Goal: Task Accomplishment & Management: Manage account settings

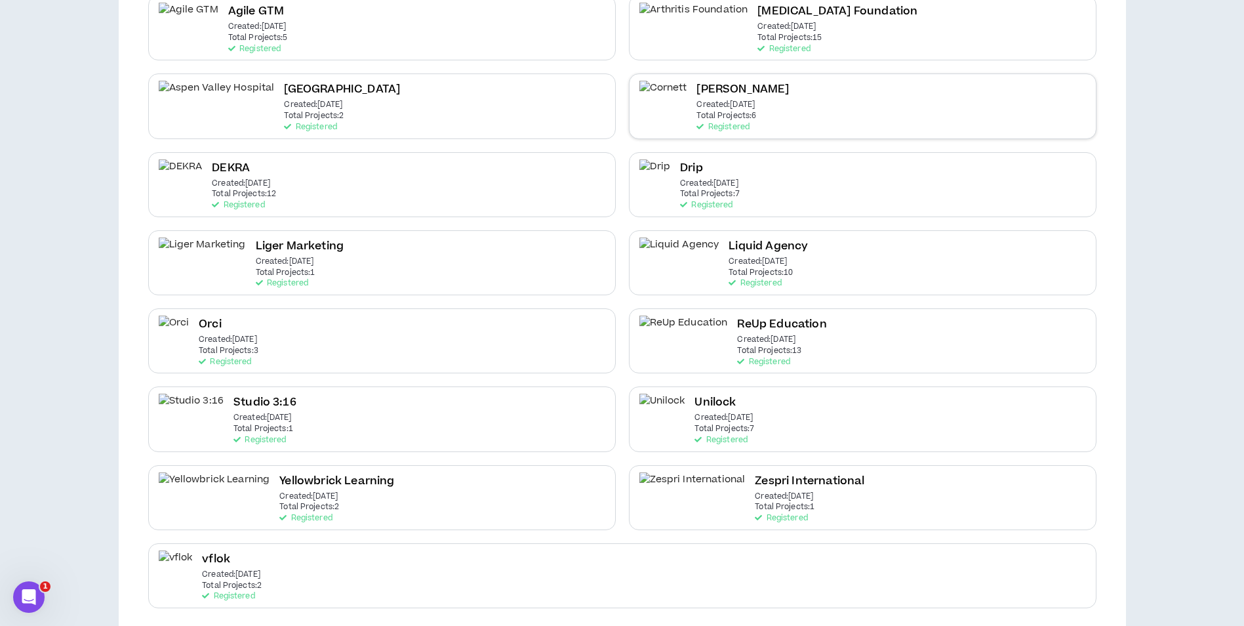
scroll to position [181, 0]
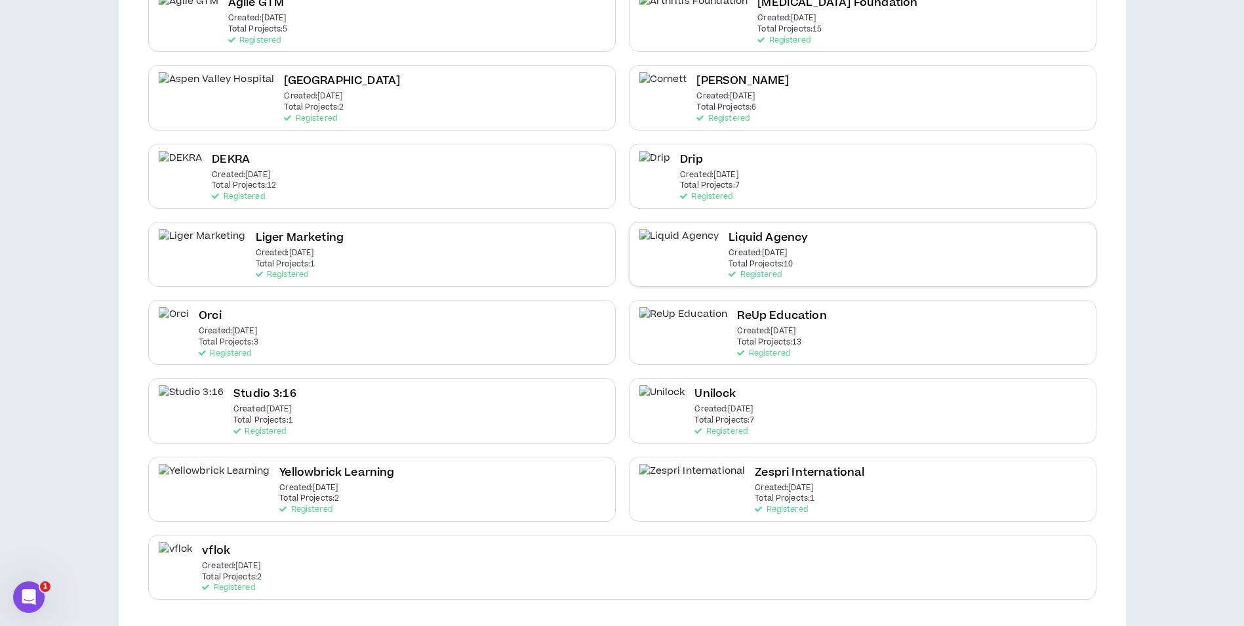
click at [729, 255] on p "Created: [DATE]" at bounding box center [758, 253] width 58 height 9
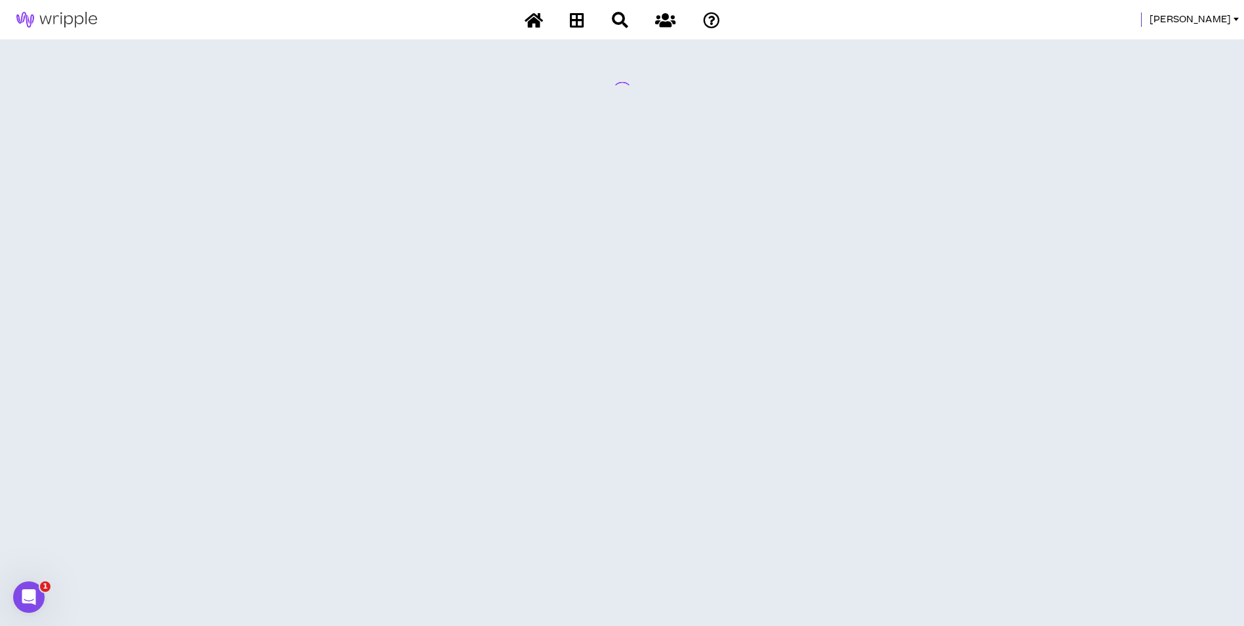
scroll to position [0, 0]
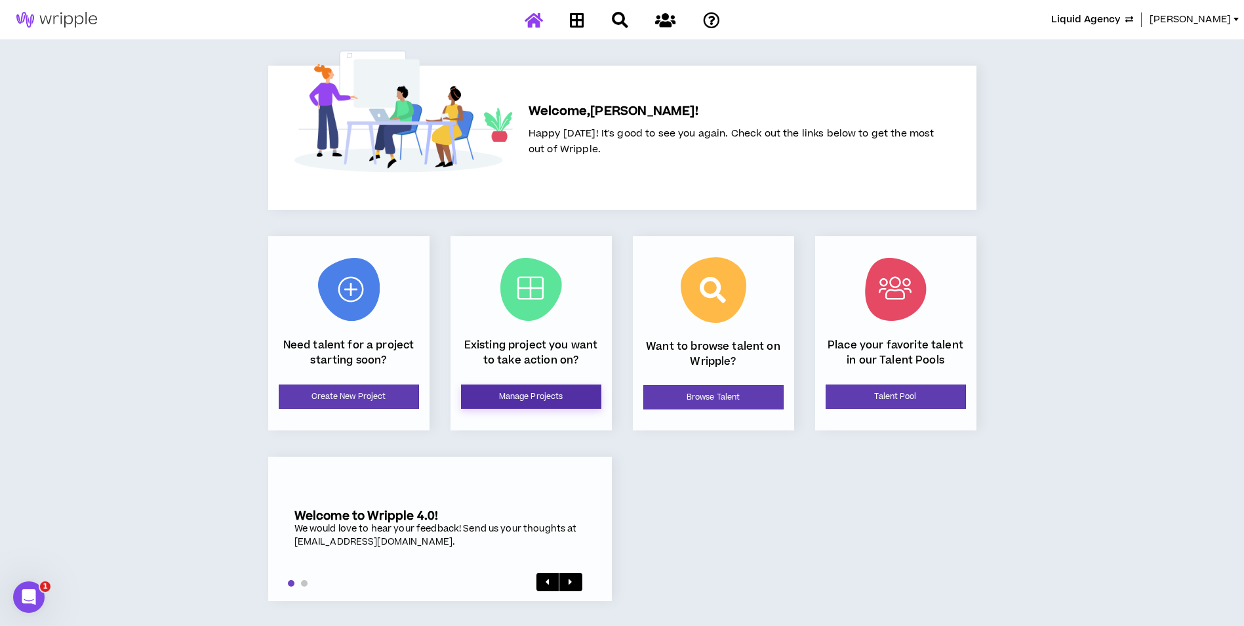
click at [482, 397] on link "Manage Projects" at bounding box center [531, 396] width 140 height 24
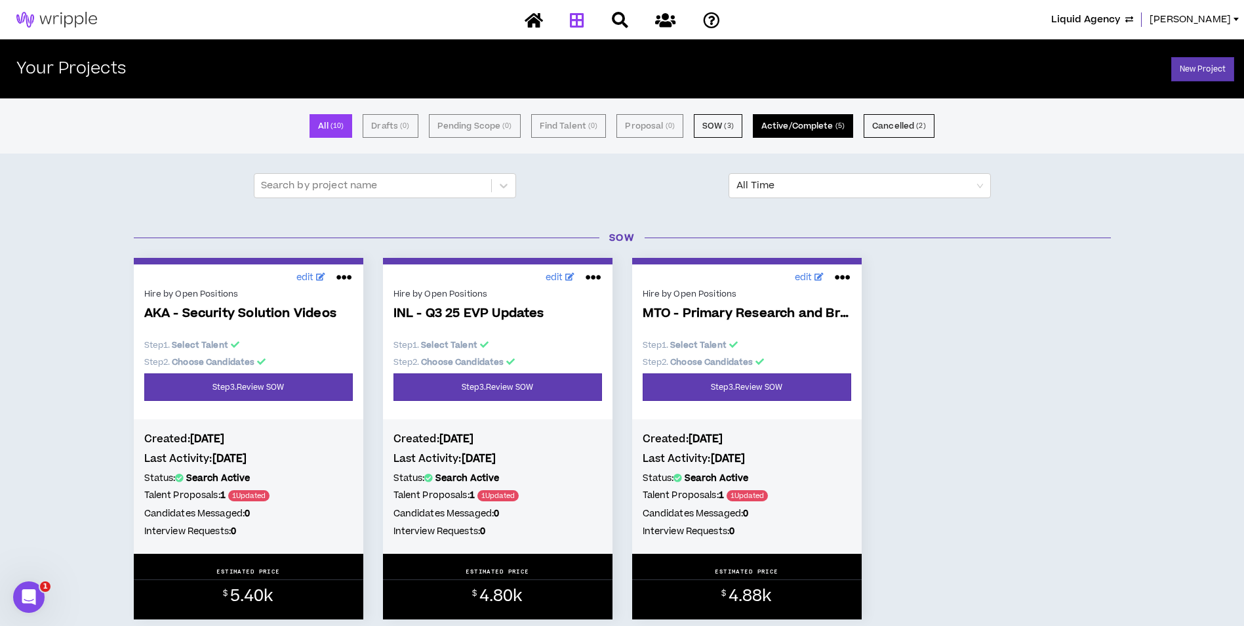
click at [838, 129] on small "( 5 )" at bounding box center [840, 126] width 9 height 12
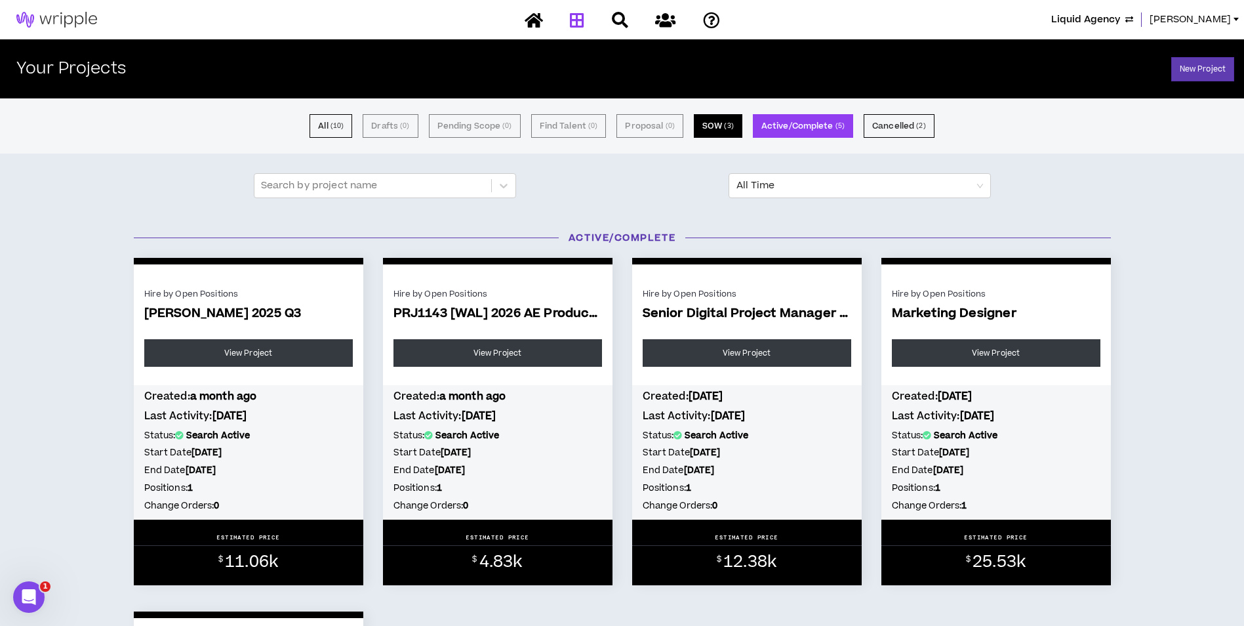
click at [705, 132] on button "SOW ( 3 )" at bounding box center [718, 126] width 49 height 24
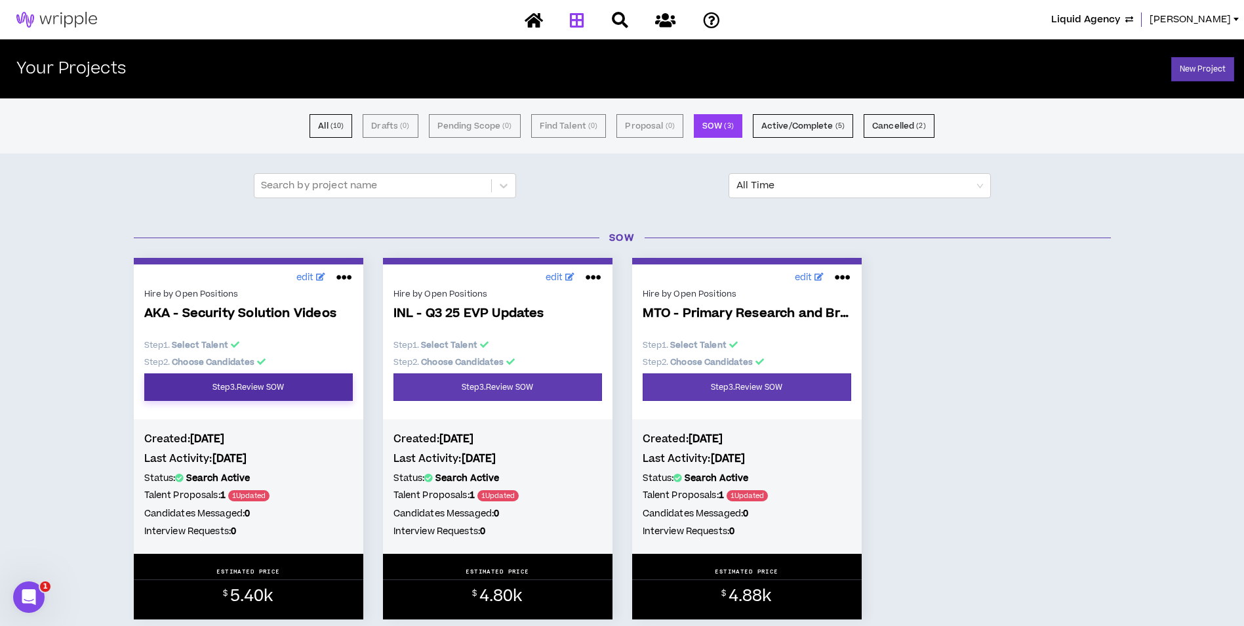
click at [291, 390] on link "Step 3 . Review SOW" at bounding box center [248, 387] width 209 height 28
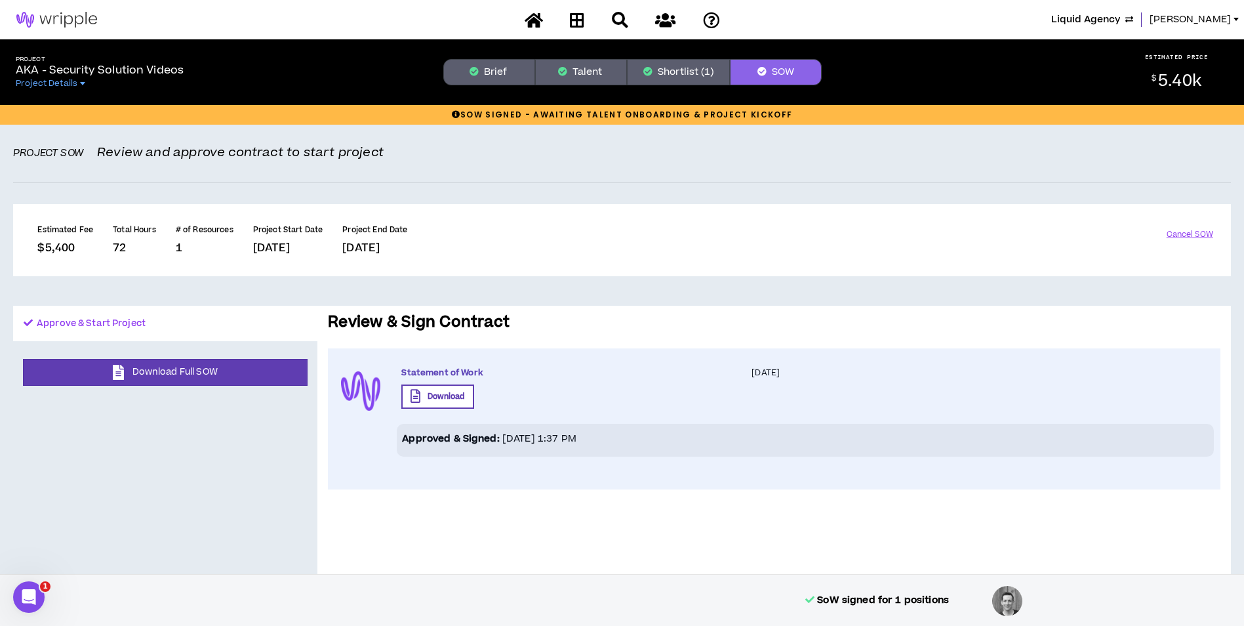
click at [688, 78] on button "Shortlist (1)" at bounding box center [678, 72] width 103 height 26
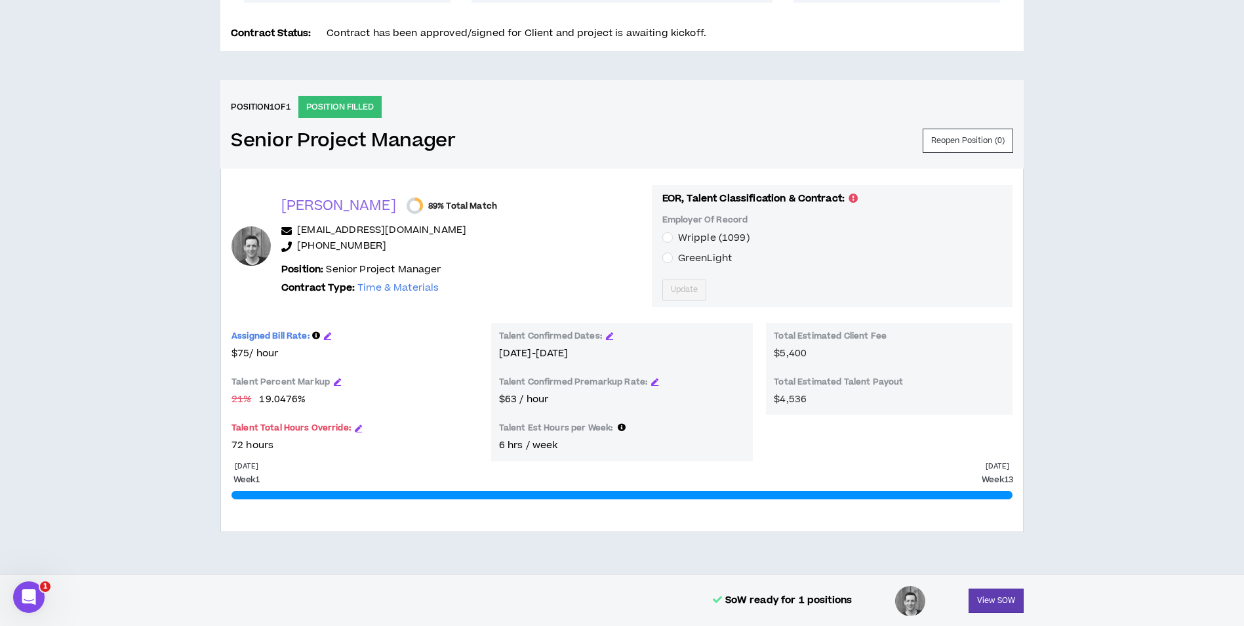
scroll to position [458, 0]
click at [678, 254] on span "GreenLight" at bounding box center [705, 258] width 54 height 14
click at [671, 294] on span "Update" at bounding box center [685, 289] width 28 height 12
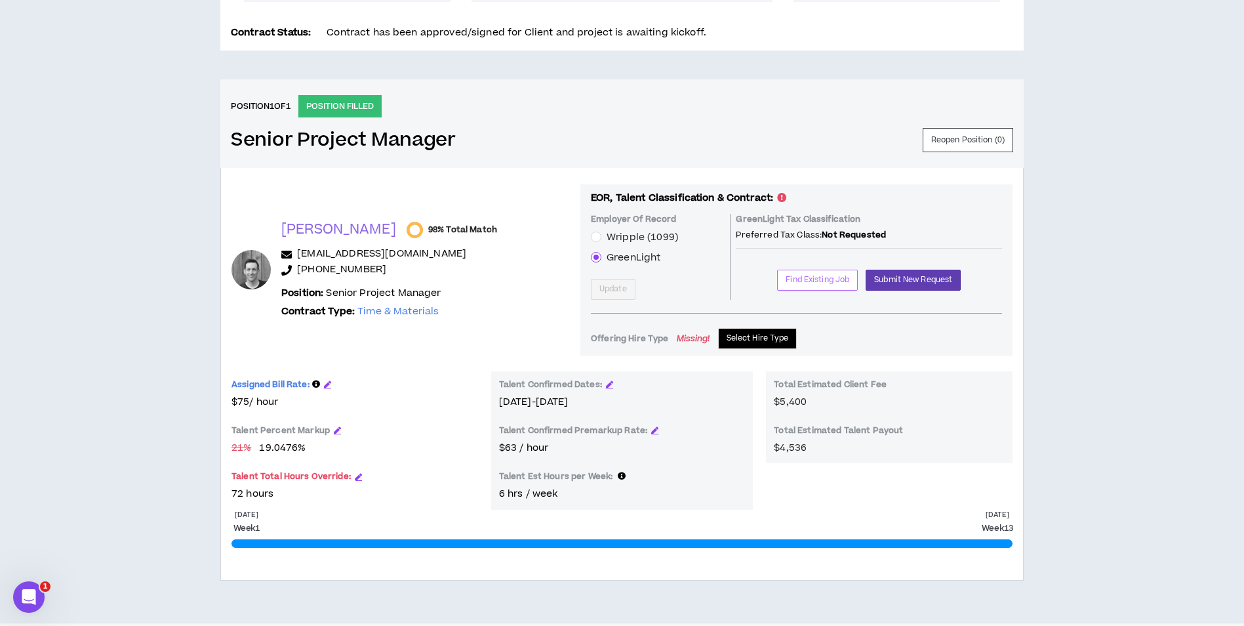
click at [805, 275] on span "Find Existing Job" at bounding box center [818, 280] width 64 height 12
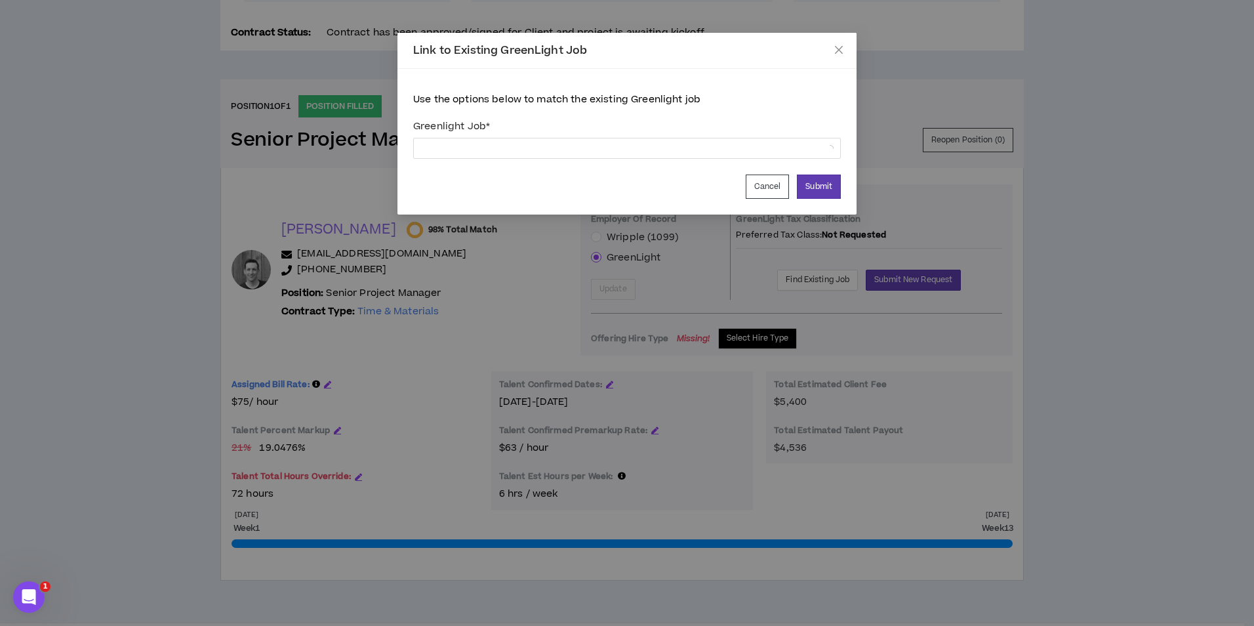
click at [739, 279] on div "Link to Existing GreenLight Job Use the options below to match the existing Gre…" at bounding box center [627, 313] width 1254 height 626
click at [769, 186] on button "Cancel" at bounding box center [768, 186] width 44 height 24
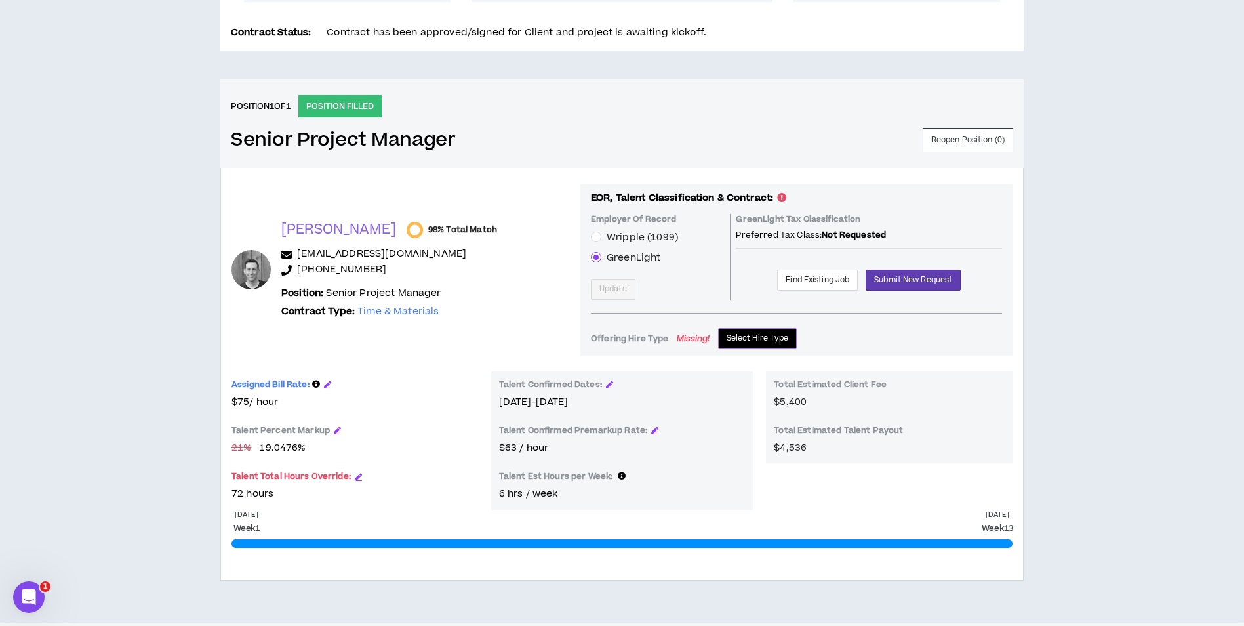
click at [747, 335] on span "Select Hire Type" at bounding box center [758, 338] width 62 height 12
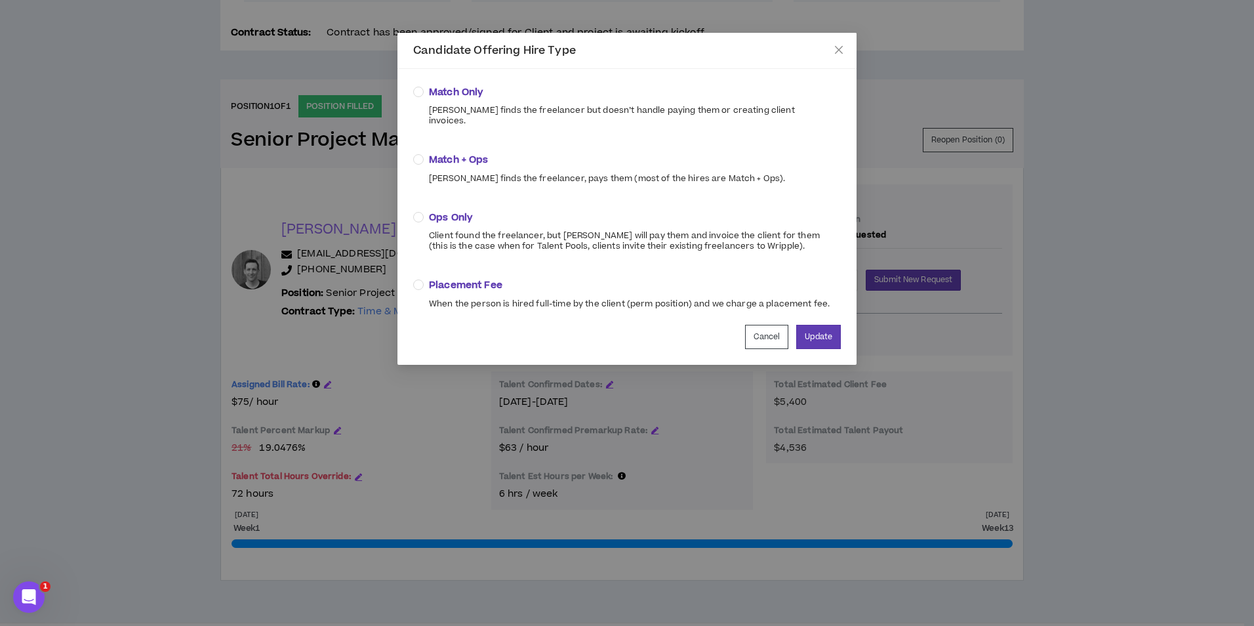
click at [452, 211] on span "Ops Only" at bounding box center [629, 218] width 401 height 14
click at [840, 335] on button "Update" at bounding box center [818, 337] width 45 height 24
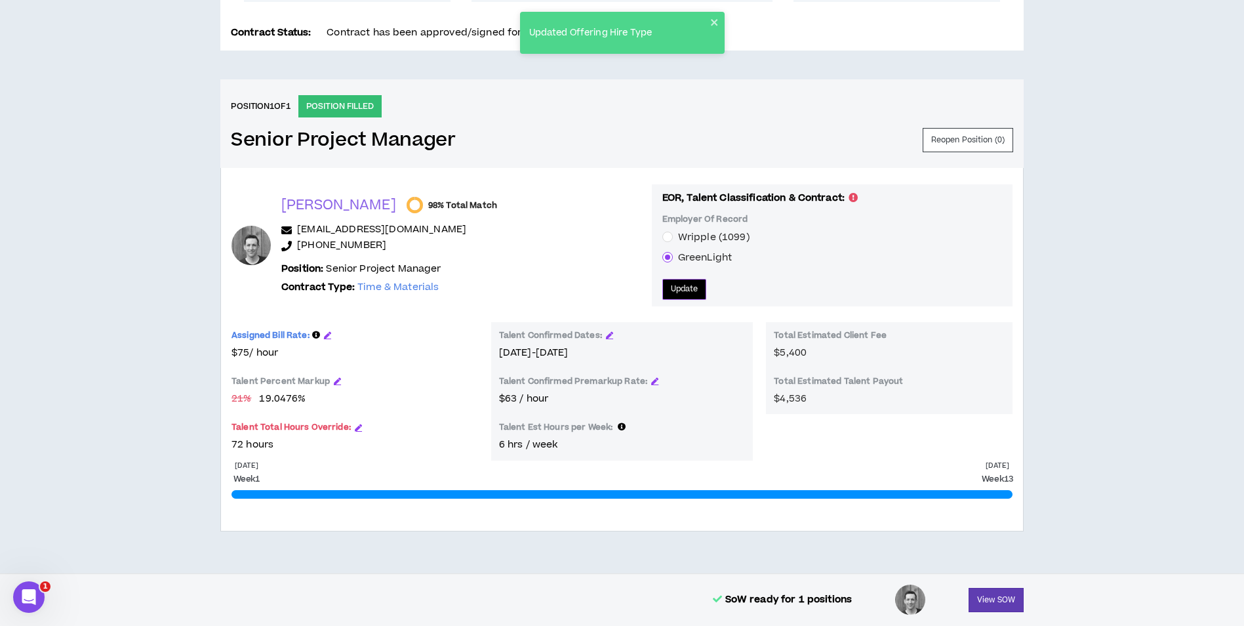
click at [671, 287] on span "Update" at bounding box center [685, 289] width 28 height 12
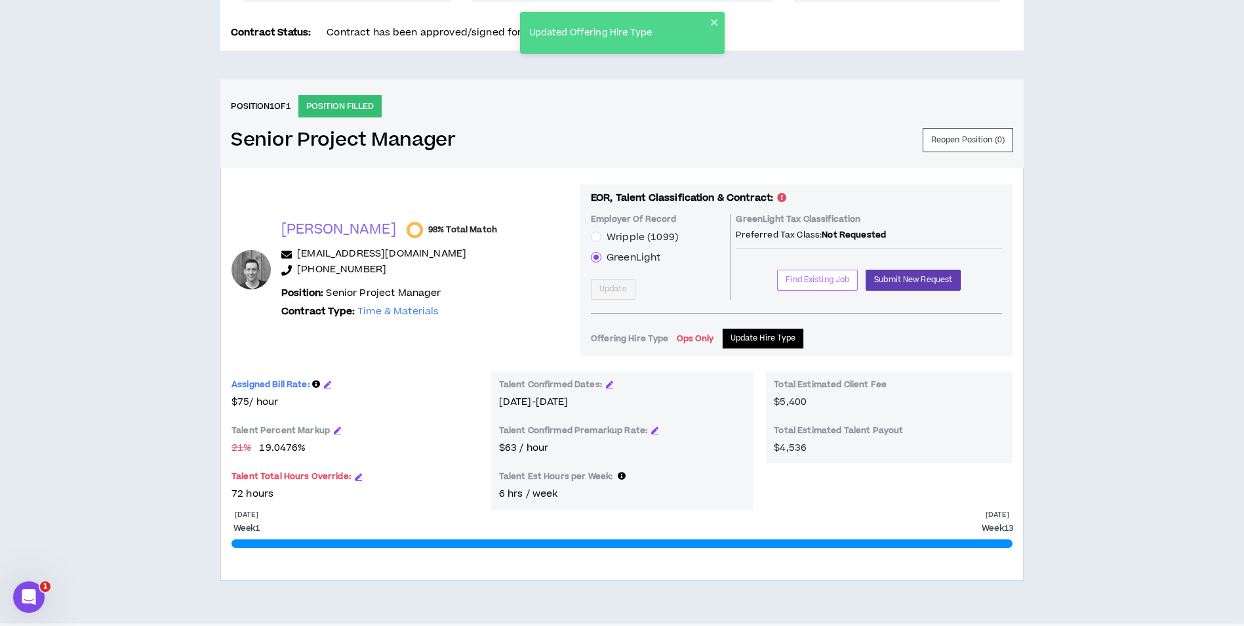
click at [803, 283] on span "Find Existing Job" at bounding box center [818, 280] width 64 height 12
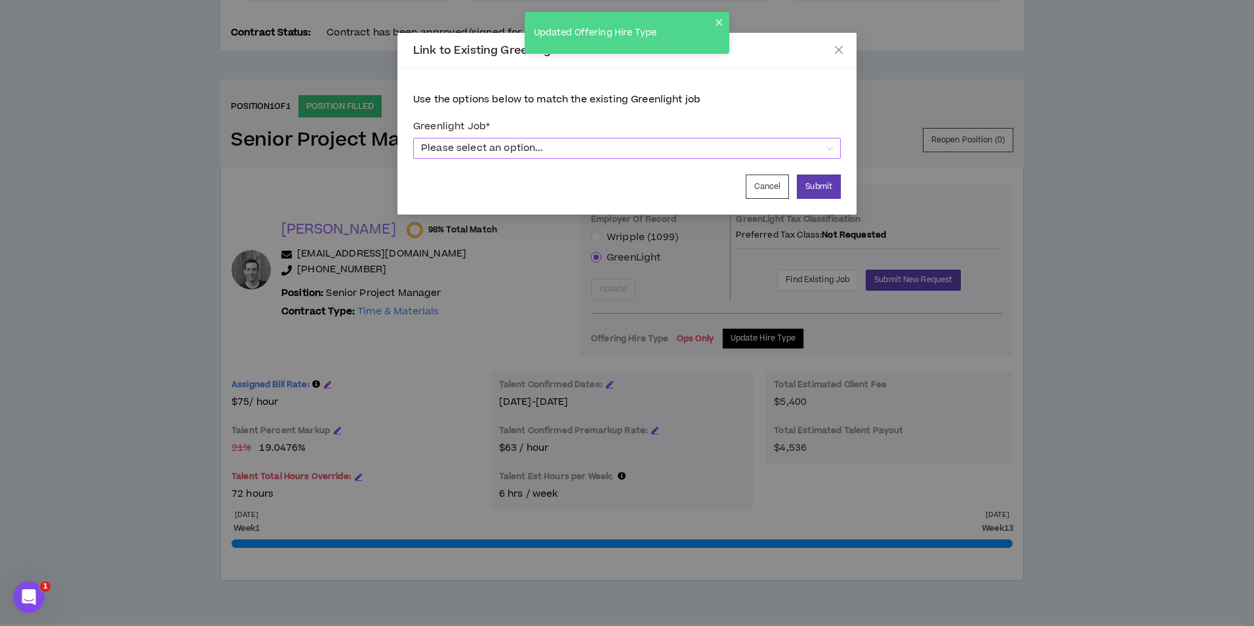
click at [696, 148] on span "Please select an option..." at bounding box center [627, 148] width 412 height 20
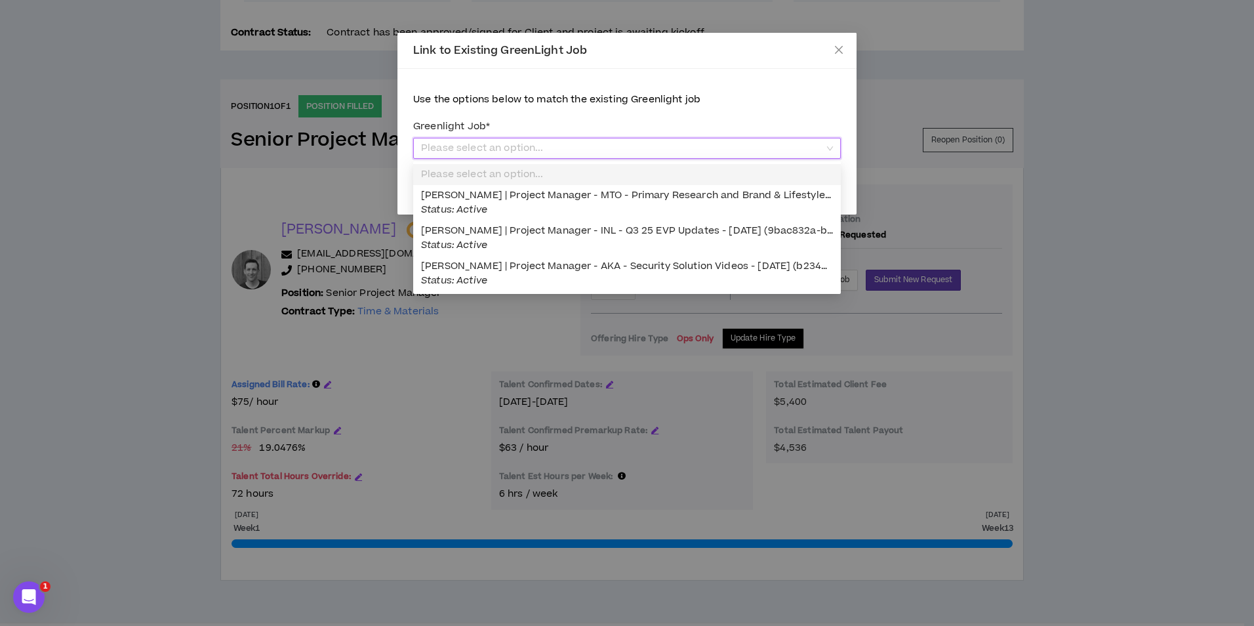
click at [267, 176] on div "Link to Existing GreenLight Job Use the options below to match the existing Gre…" at bounding box center [627, 313] width 1254 height 626
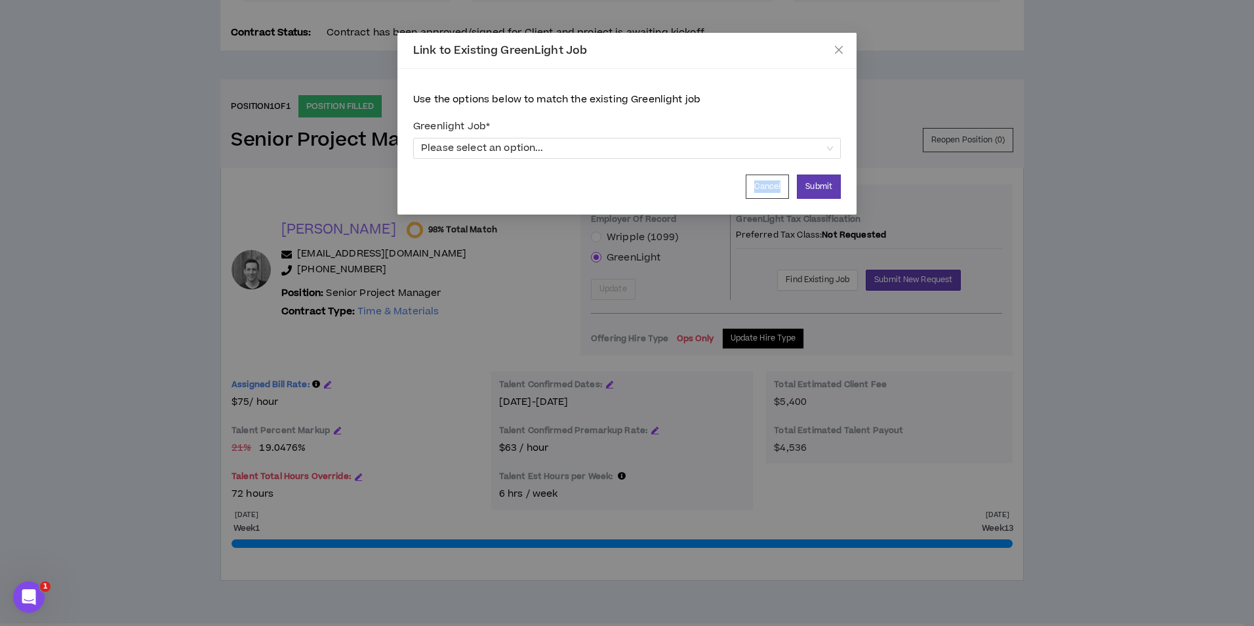
click at [267, 176] on div "Link to Existing GreenLight Job Use the options below to match the existing Gre…" at bounding box center [627, 313] width 1254 height 626
click at [836, 45] on icon "close" at bounding box center [839, 50] width 10 height 10
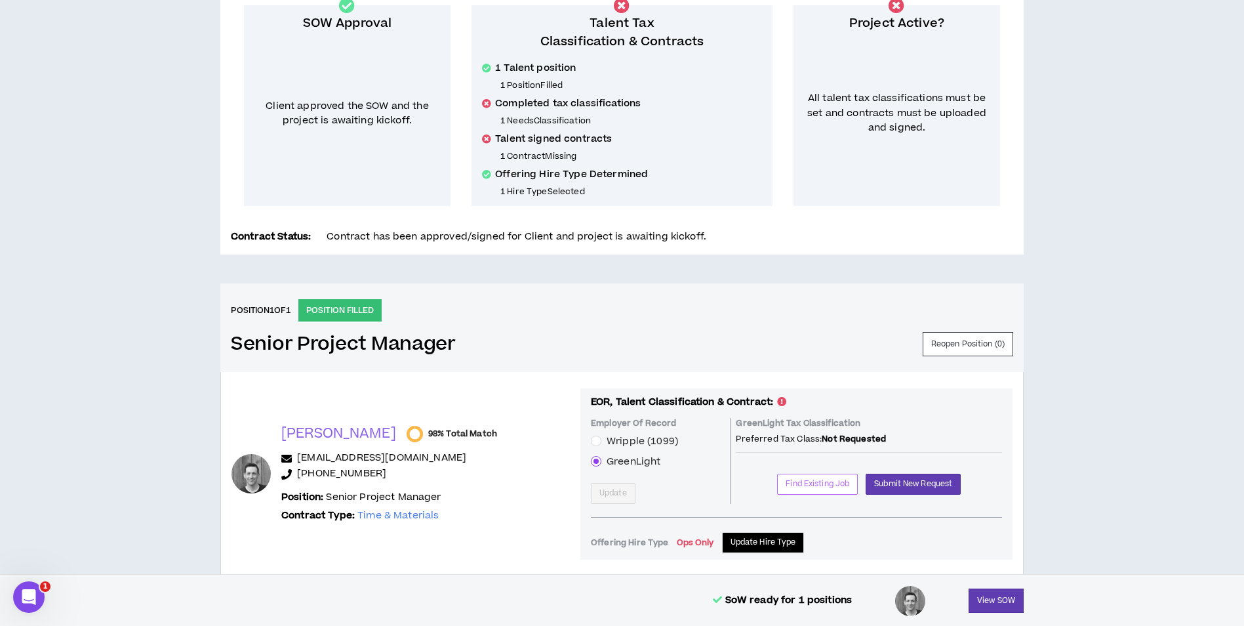
scroll to position [262, 0]
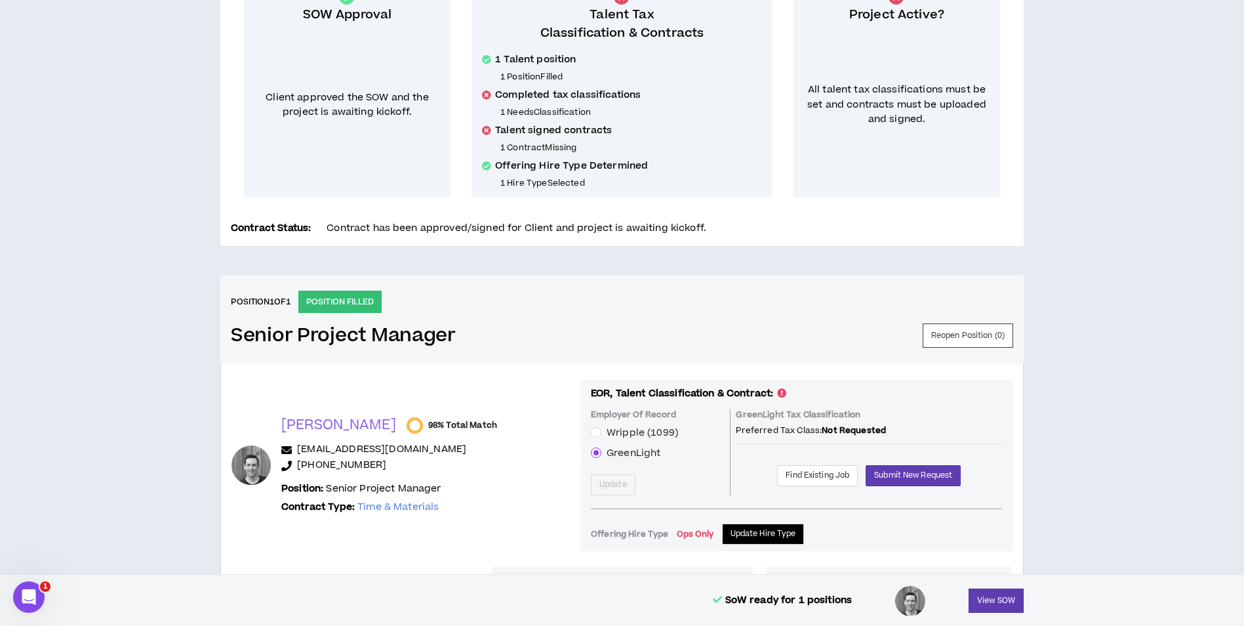
click at [803, 488] on div "GreenLight Tax Classification Preferred Tax Class: Not Requested Find Existing …" at bounding box center [869, 452] width 266 height 86
click at [802, 472] on span "Find Existing Job" at bounding box center [818, 475] width 64 height 12
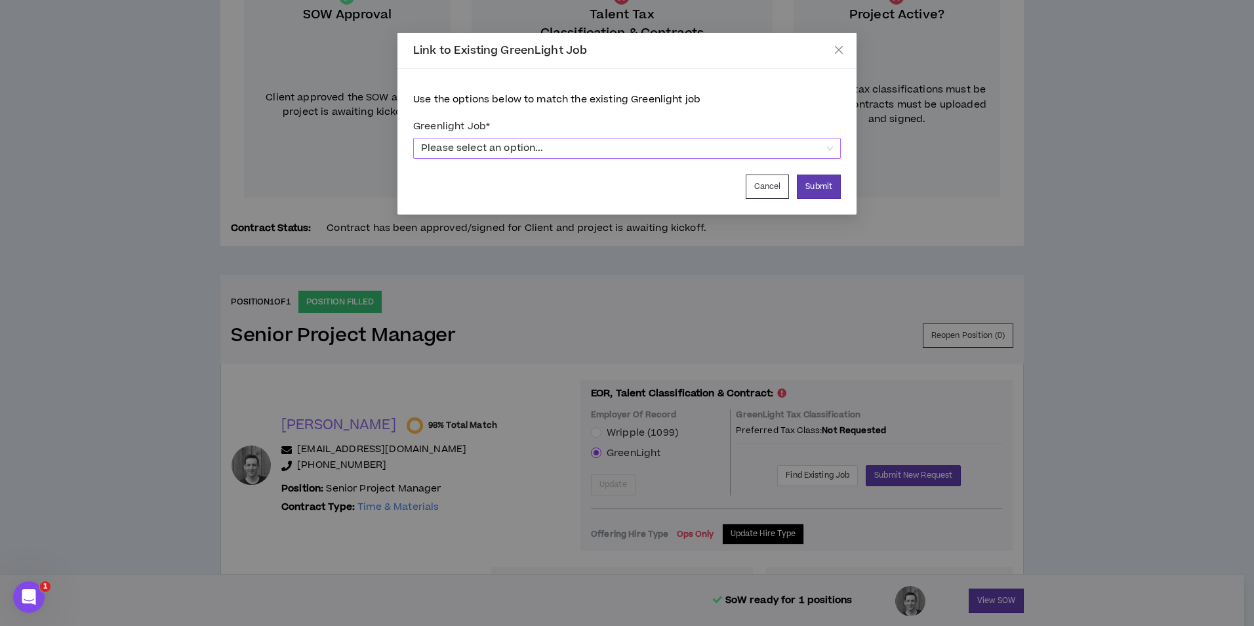
click at [685, 146] on span "Please select an option..." at bounding box center [627, 148] width 412 height 20
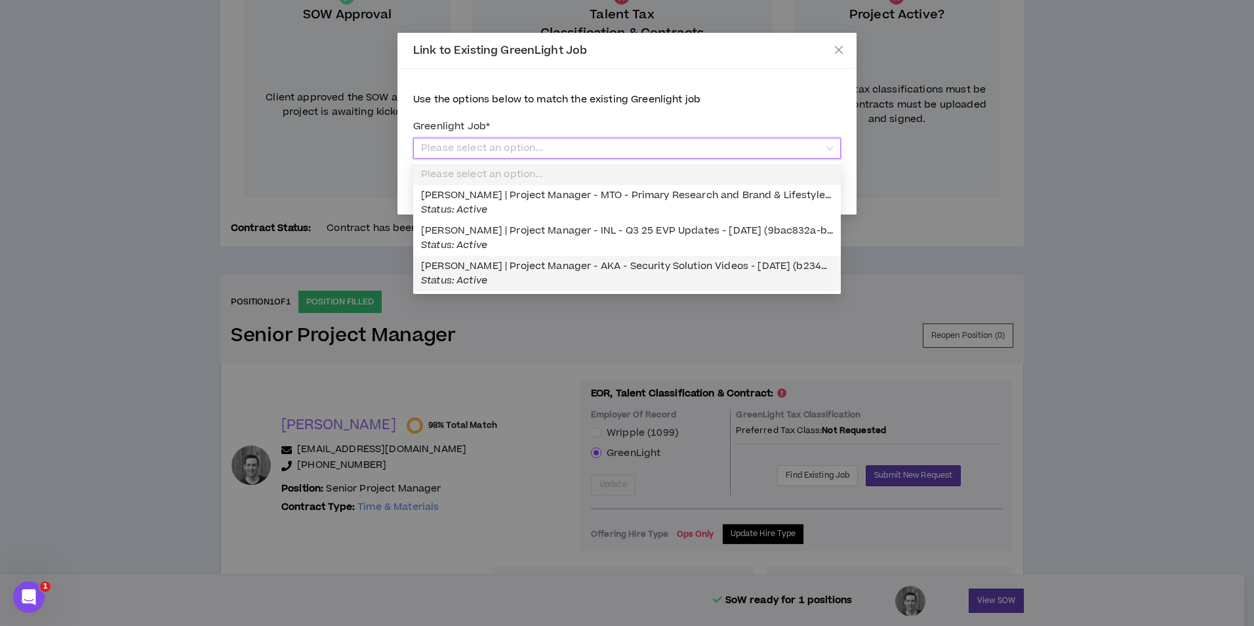
click at [642, 266] on span "[PERSON_NAME] | Project Manager - AKA - Security Solution Videos - [DATE] (b234…" at bounding box center [717, 273] width 593 height 28
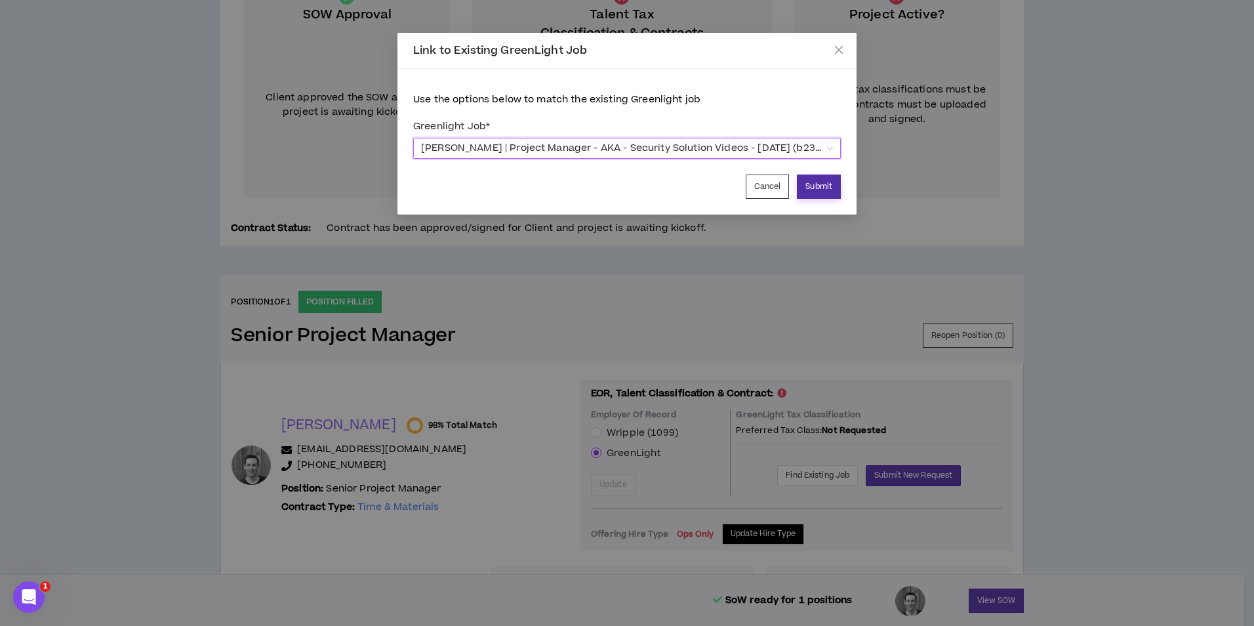
click at [818, 186] on button "Submit" at bounding box center [819, 186] width 44 height 24
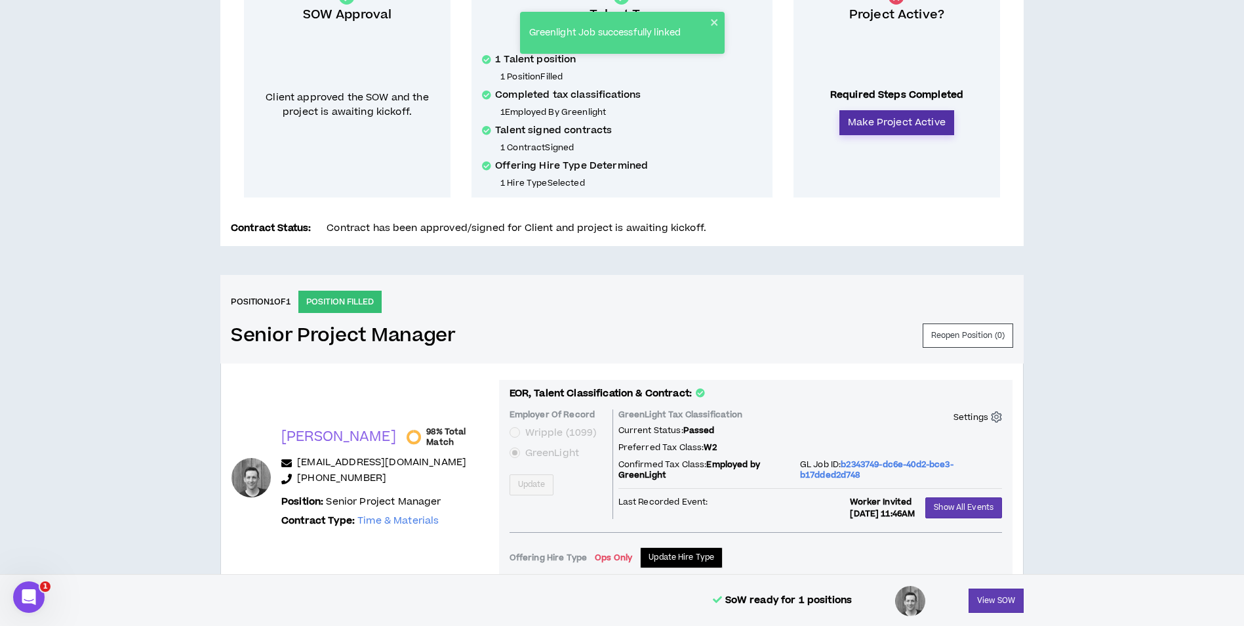
click at [908, 127] on button "Make Project Active" at bounding box center [897, 122] width 115 height 25
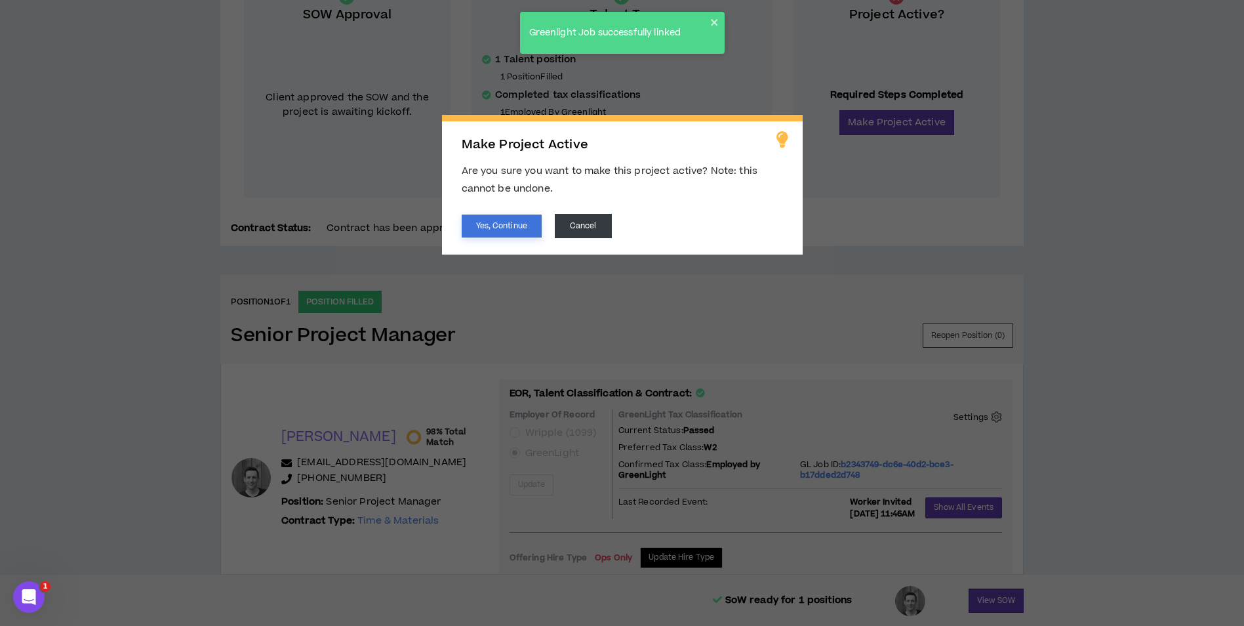
click at [504, 218] on button "Yes, Continue" at bounding box center [502, 225] width 80 height 23
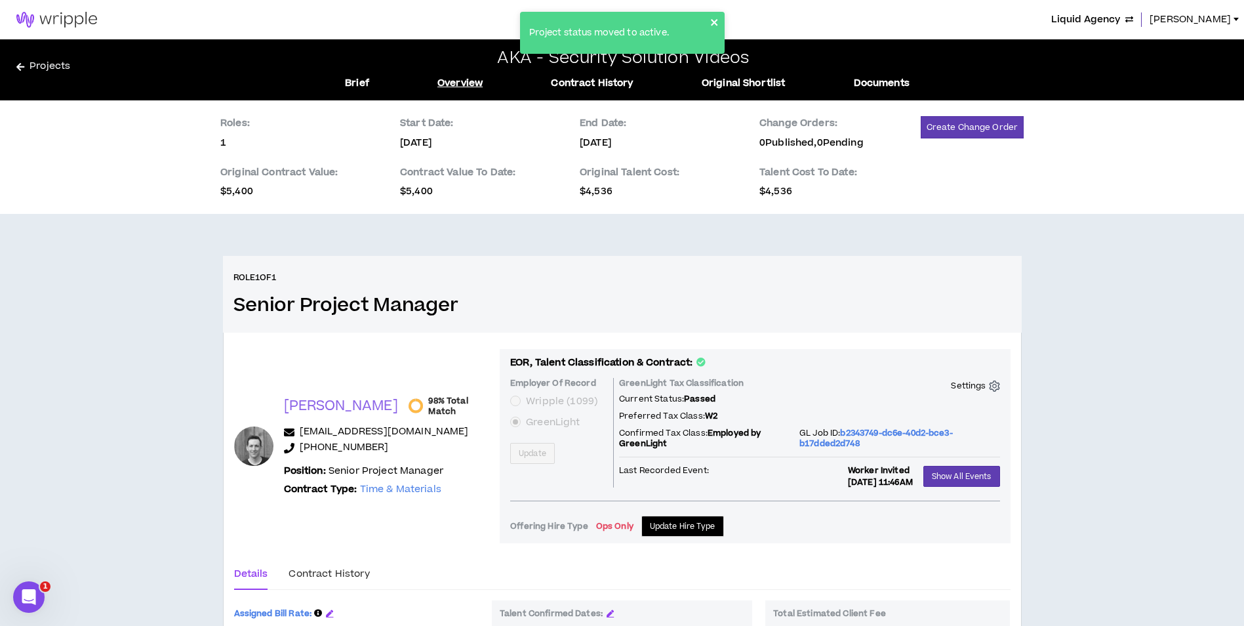
click at [718, 21] on icon "close" at bounding box center [714, 22] width 9 height 10
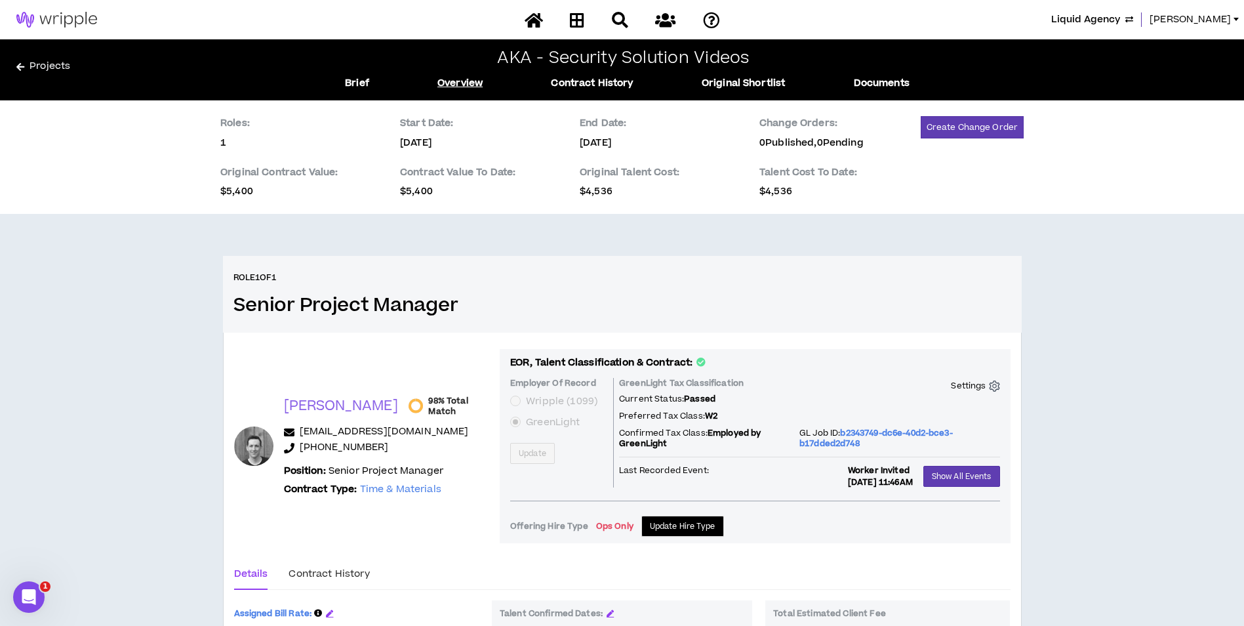
click at [582, 20] on div "Project status moved to active." at bounding box center [623, 38] width 210 height 58
click at [581, 20] on icon at bounding box center [577, 20] width 14 height 16
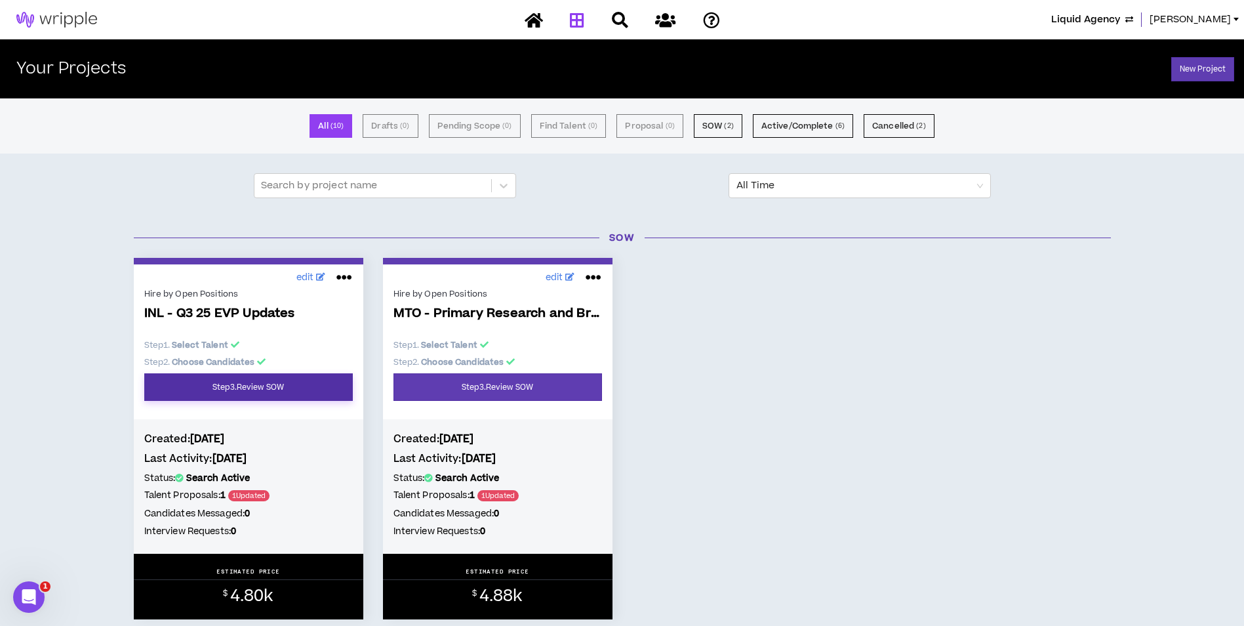
click at [329, 391] on link "Step 3 . Review SOW" at bounding box center [248, 387] width 209 height 28
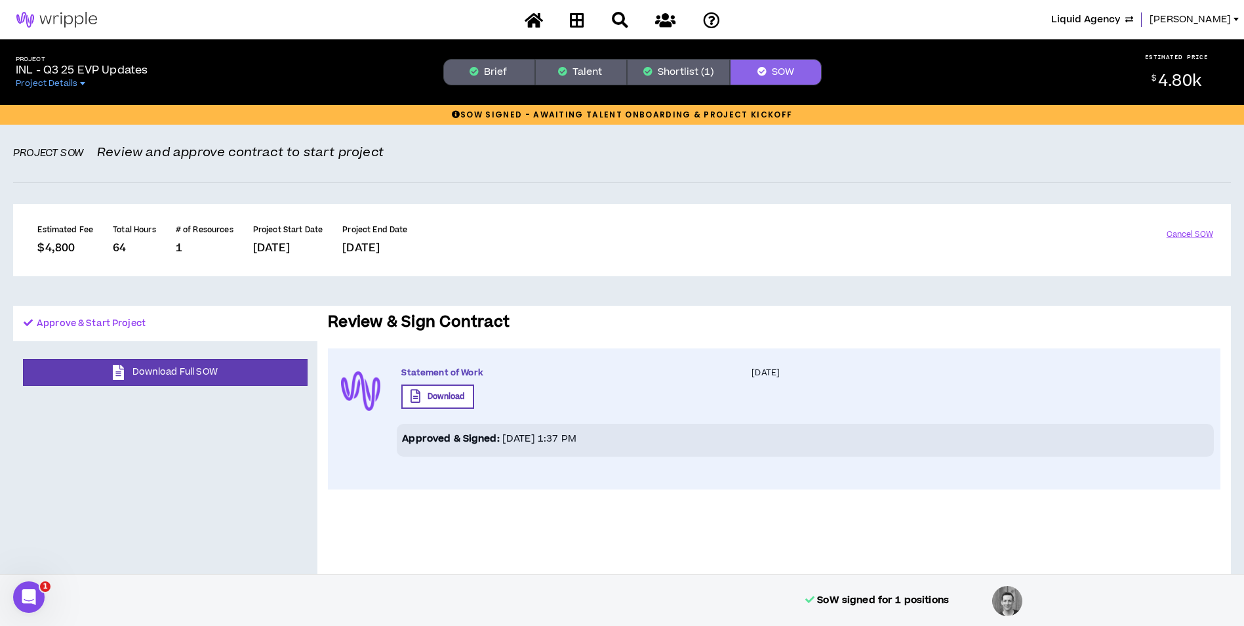
click at [694, 57] on div "Project INL - Q3 25 EVP Updates Project Details Brief Talent Shortlist (1) SOW …" at bounding box center [622, 72] width 1244 height 66
click at [693, 62] on button "Shortlist (1)" at bounding box center [678, 72] width 103 height 26
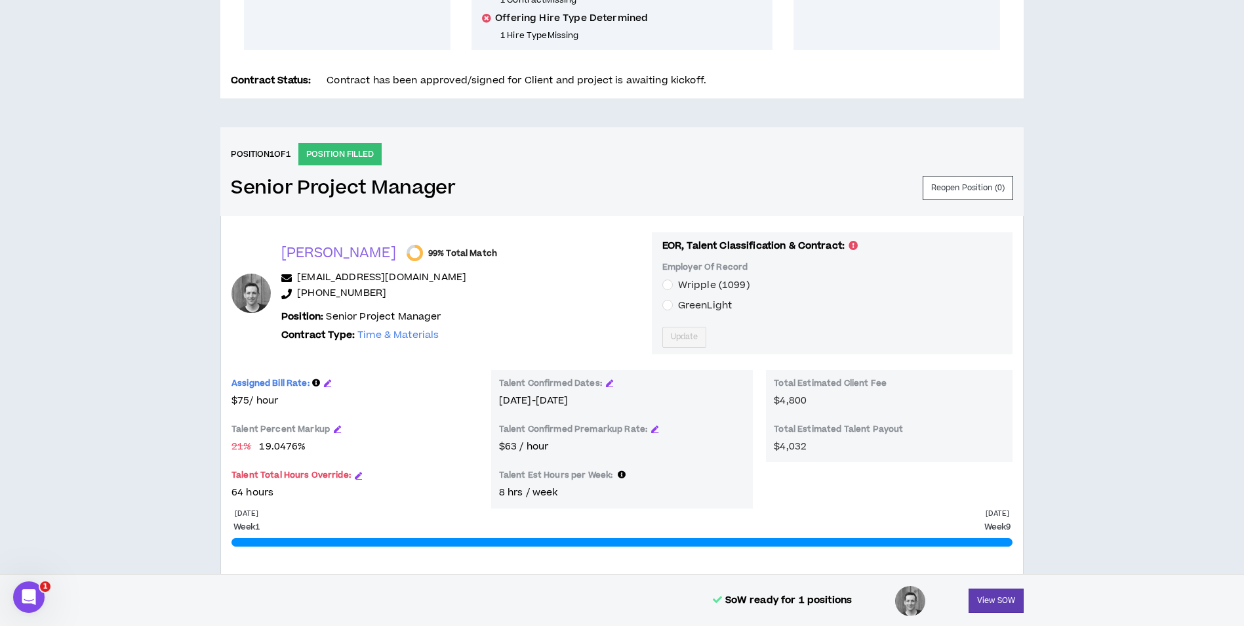
scroll to position [458, 0]
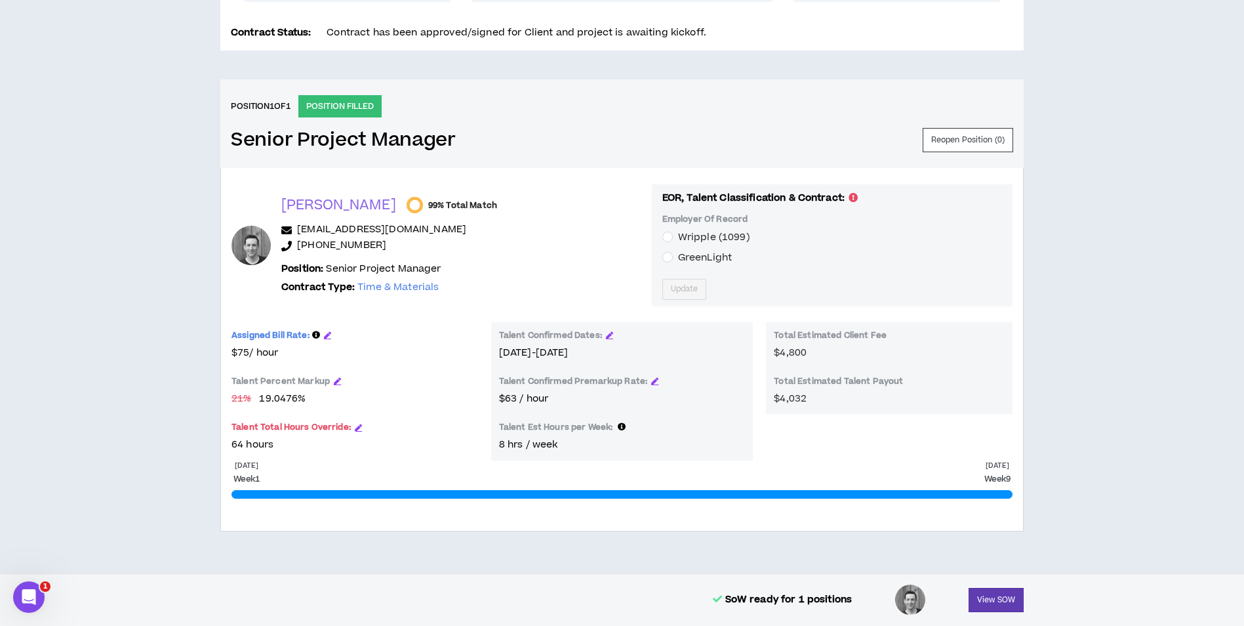
click at [678, 251] on span "GreenLight" at bounding box center [705, 258] width 54 height 14
click at [671, 294] on span "Update" at bounding box center [685, 289] width 28 height 12
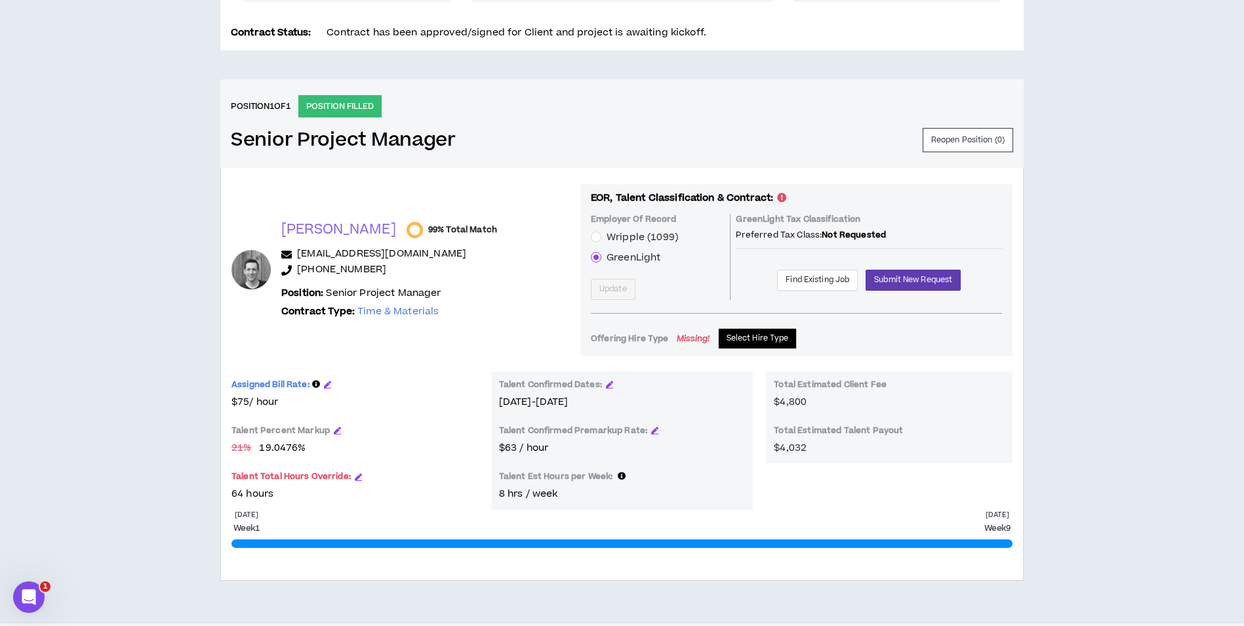
click at [746, 354] on div "EOR, Talent Classification & Contract: Employer Of Record Wripple (1099) GreenL…" at bounding box center [796, 269] width 432 height 171
click at [746, 339] on span "Select Hire Type" at bounding box center [758, 338] width 62 height 12
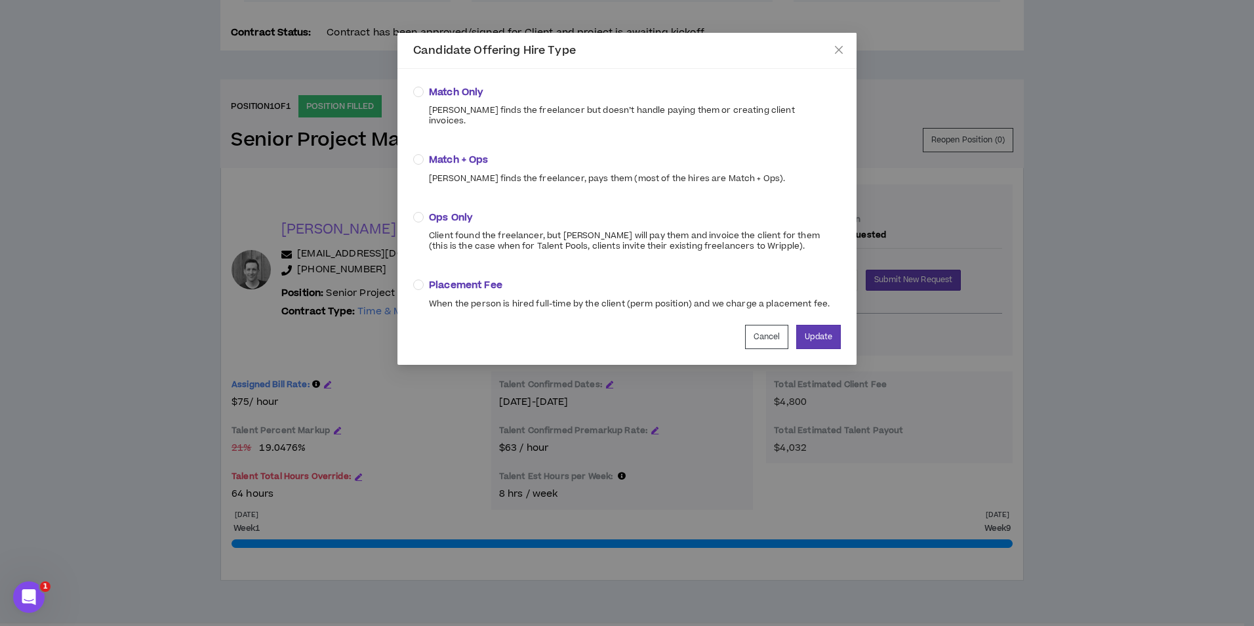
click at [453, 210] on label "Ops Only Client found the freelancer, but [PERSON_NAME] will pay them and invoi…" at bounding box center [624, 230] width 422 height 41
click at [800, 325] on button "Update" at bounding box center [818, 337] width 45 height 24
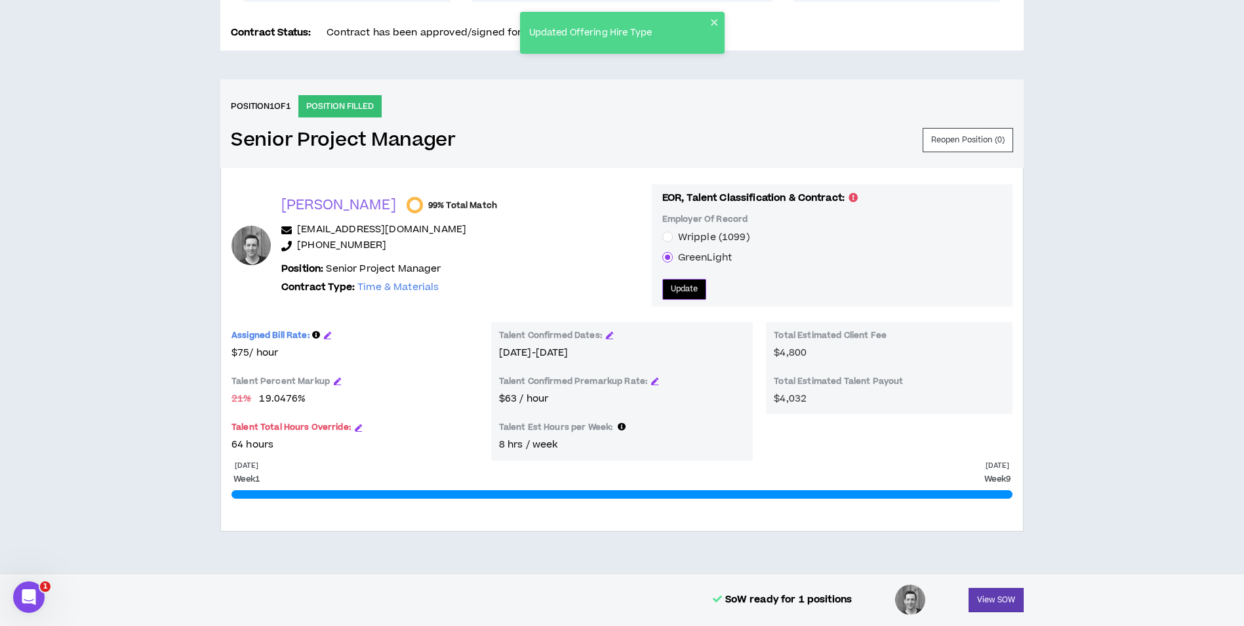
click at [671, 294] on span "Update" at bounding box center [685, 289] width 28 height 12
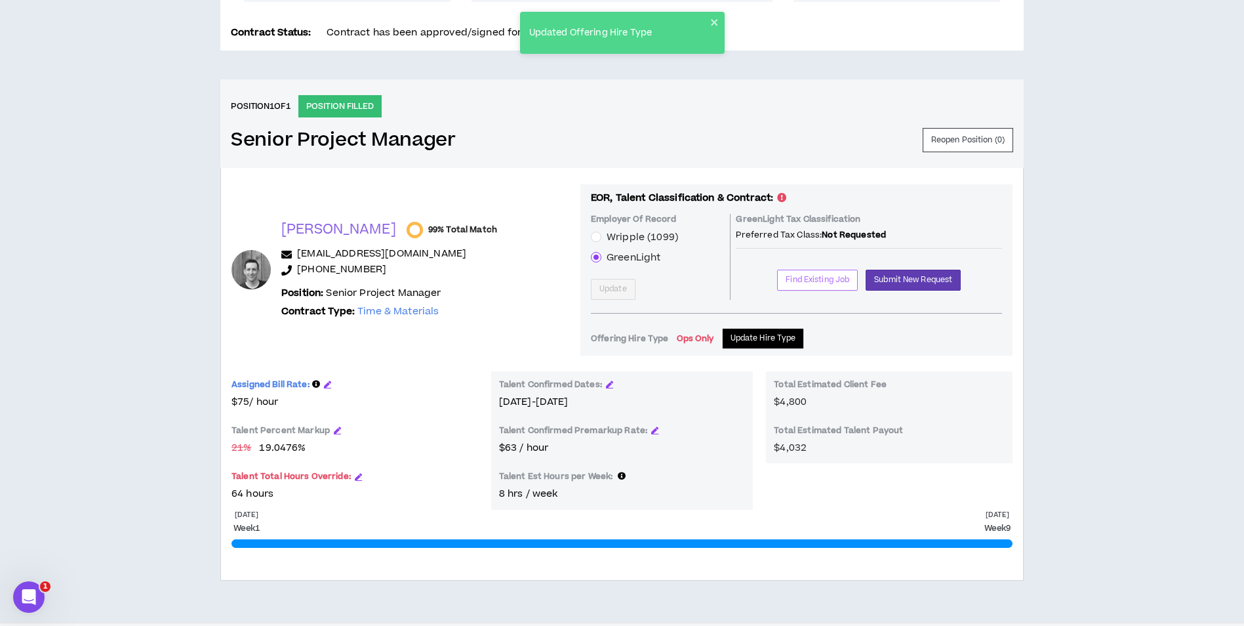
click at [849, 277] on button "Find Existing Job" at bounding box center [817, 280] width 81 height 21
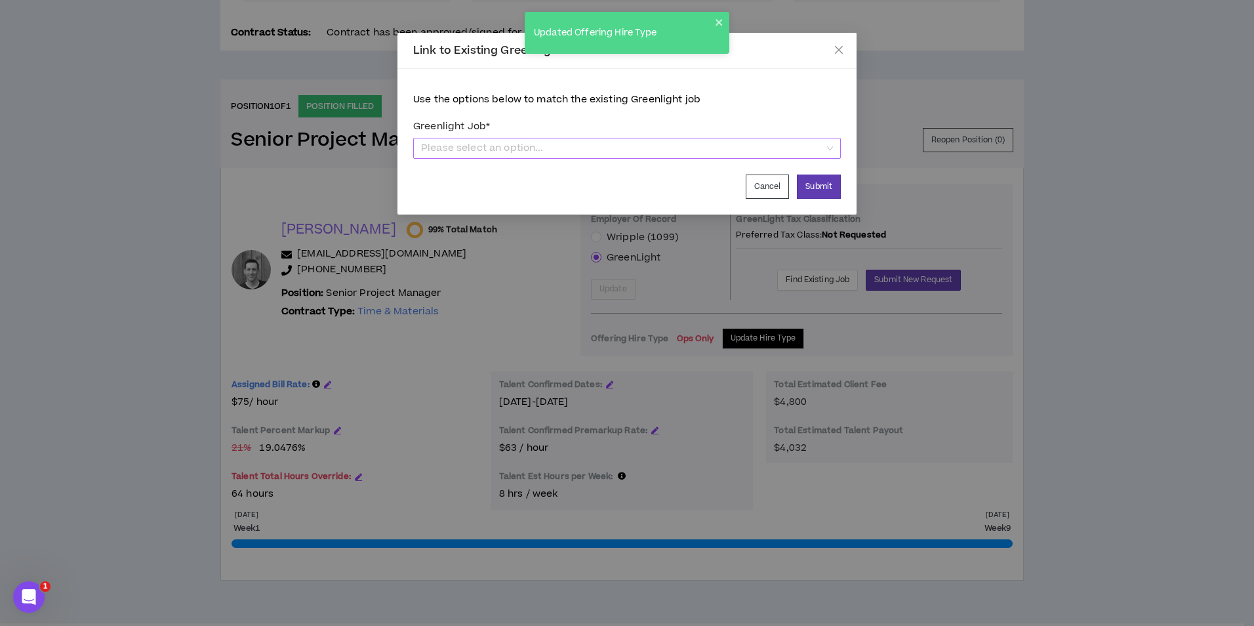
click at [746, 144] on span "Please select an option..." at bounding box center [627, 148] width 412 height 20
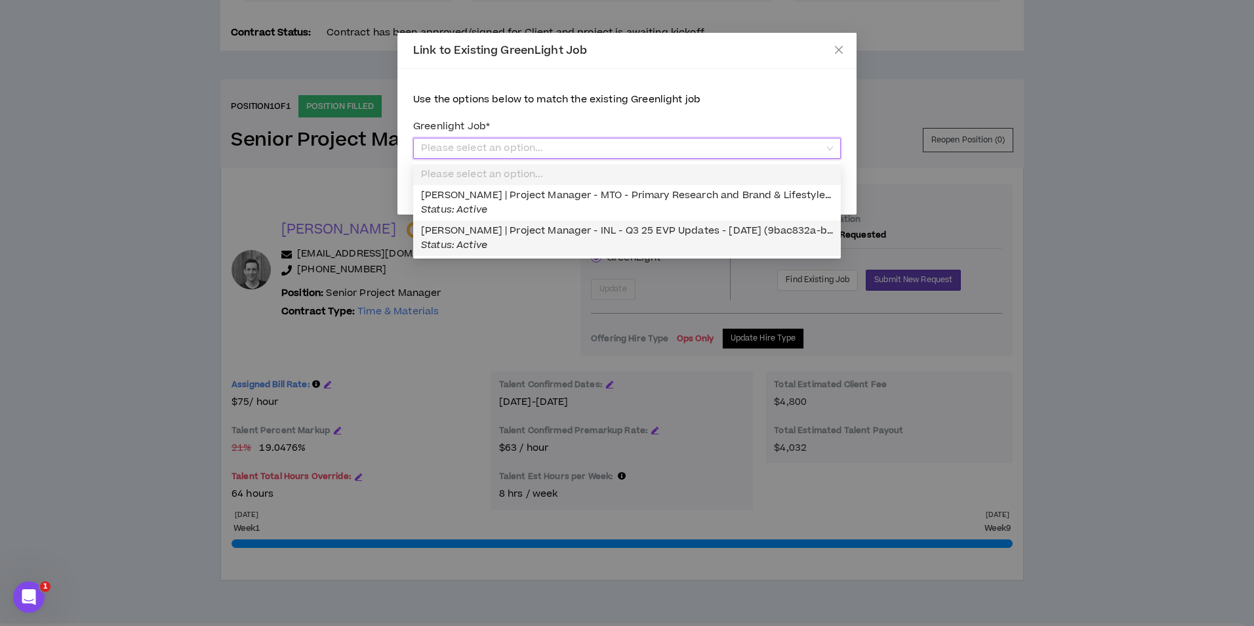
click at [602, 237] on div "[PERSON_NAME] | Project Manager - INL - Q3 25 EVP Updates - [DATE] (9bac832a-b7…" at bounding box center [627, 238] width 412 height 29
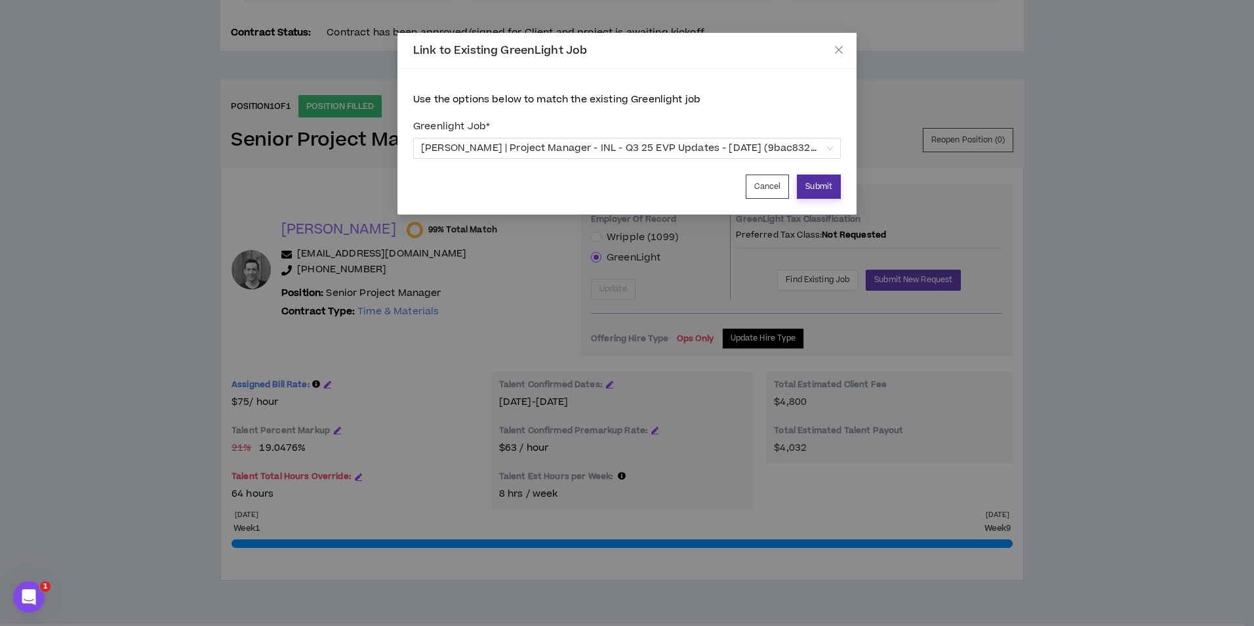
click at [819, 188] on button "Submit" at bounding box center [819, 186] width 44 height 24
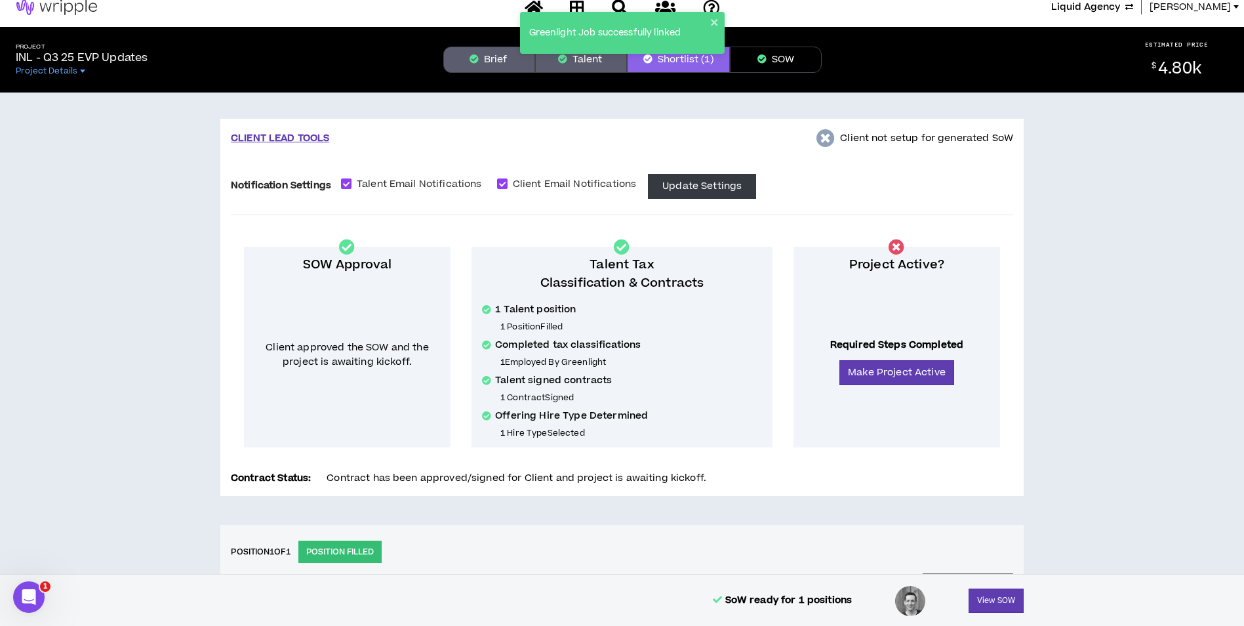
scroll to position [0, 0]
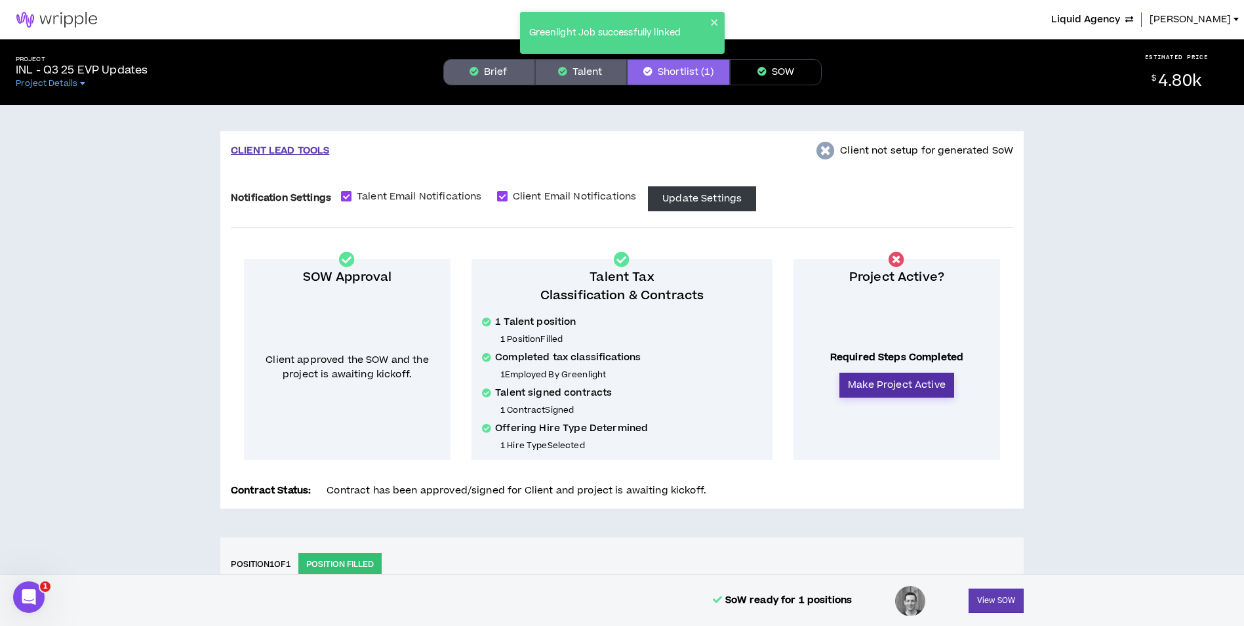
click at [902, 388] on button "Make Project Active" at bounding box center [897, 385] width 115 height 25
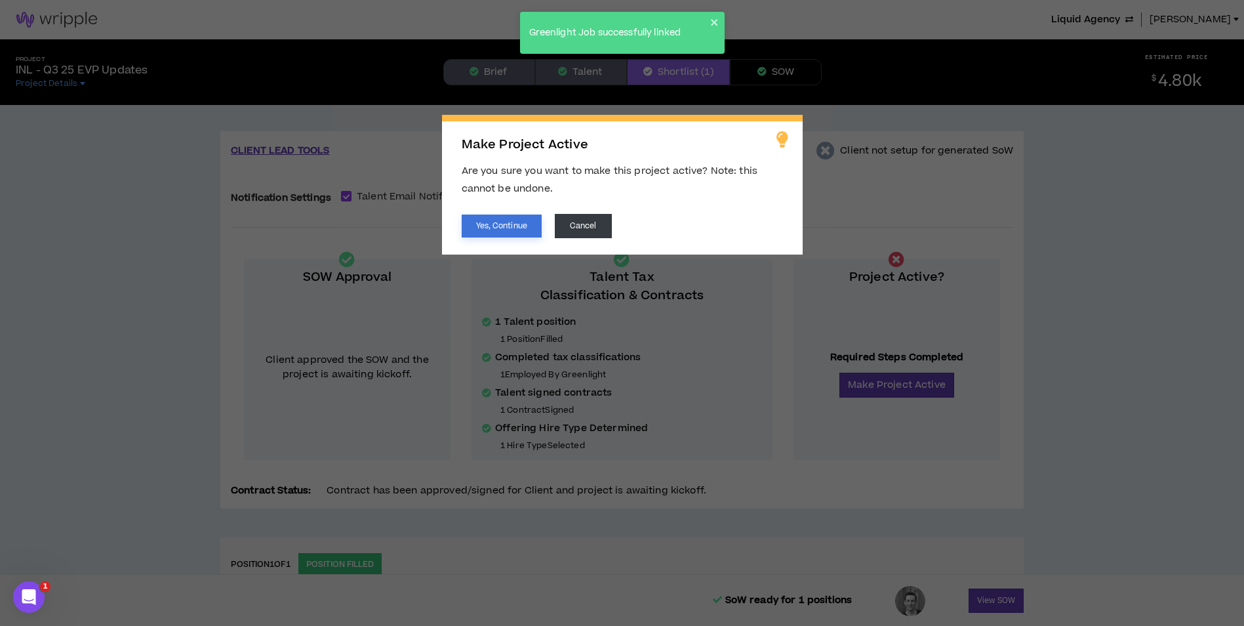
click at [507, 218] on button "Yes, Continue" at bounding box center [502, 225] width 80 height 23
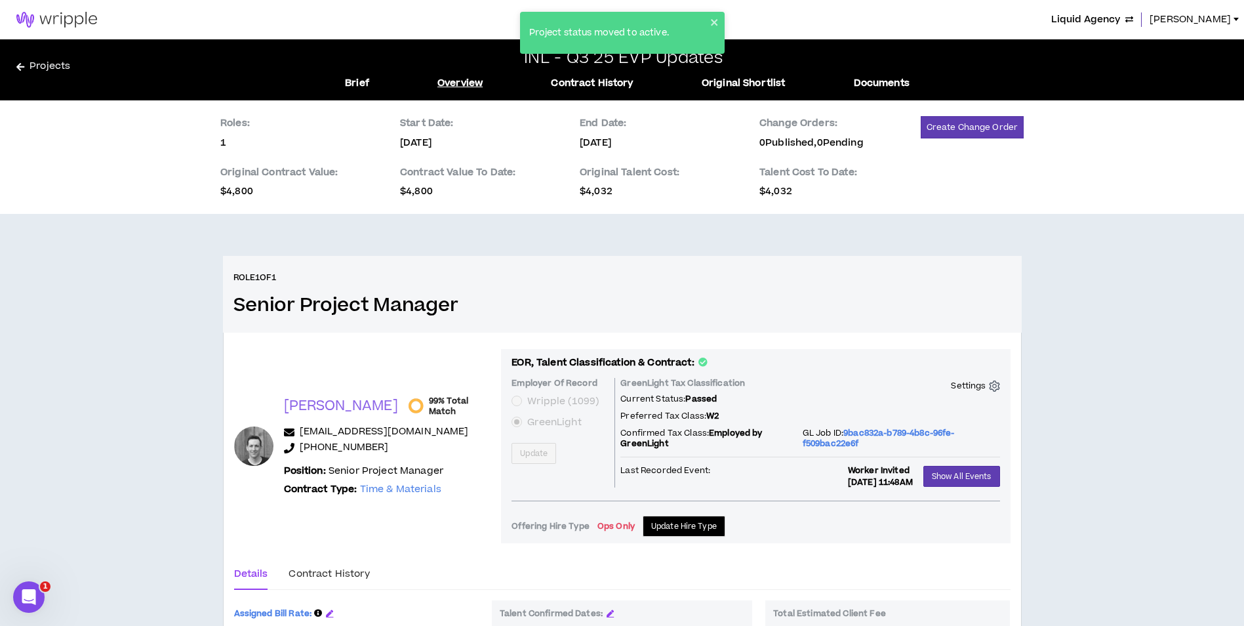
click at [713, 16] on div "Project status moved to active." at bounding box center [622, 33] width 205 height 42
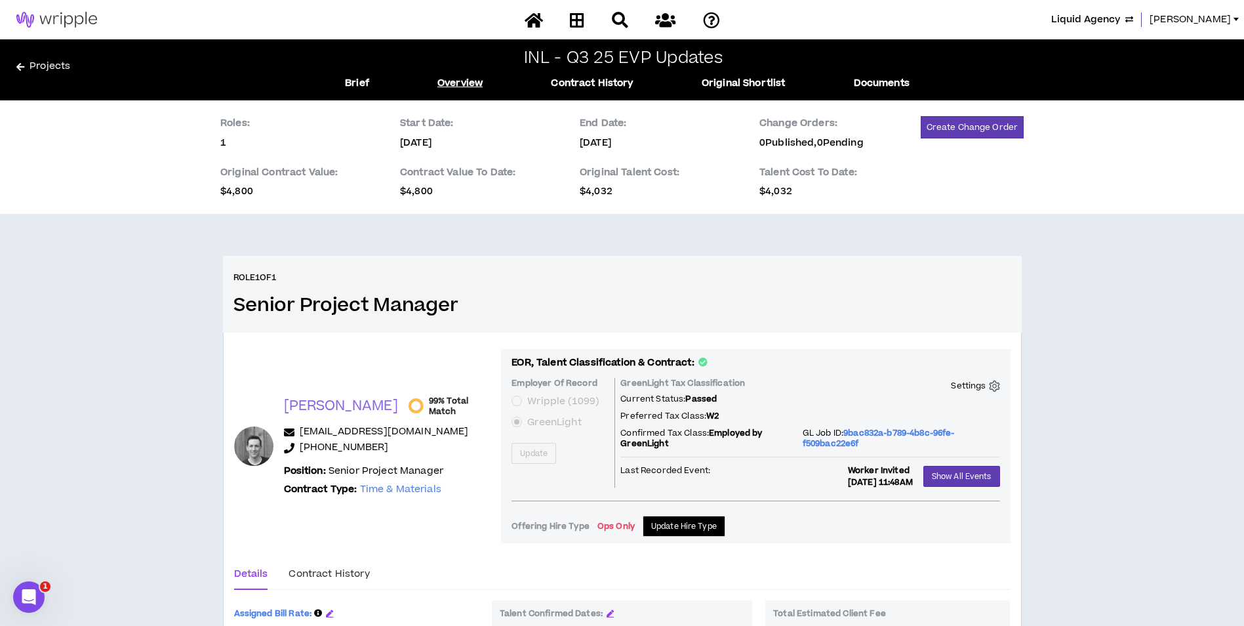
click at [581, 20] on div "Project status moved to active." at bounding box center [623, 38] width 210 height 58
click at [581, 20] on icon at bounding box center [577, 20] width 14 height 16
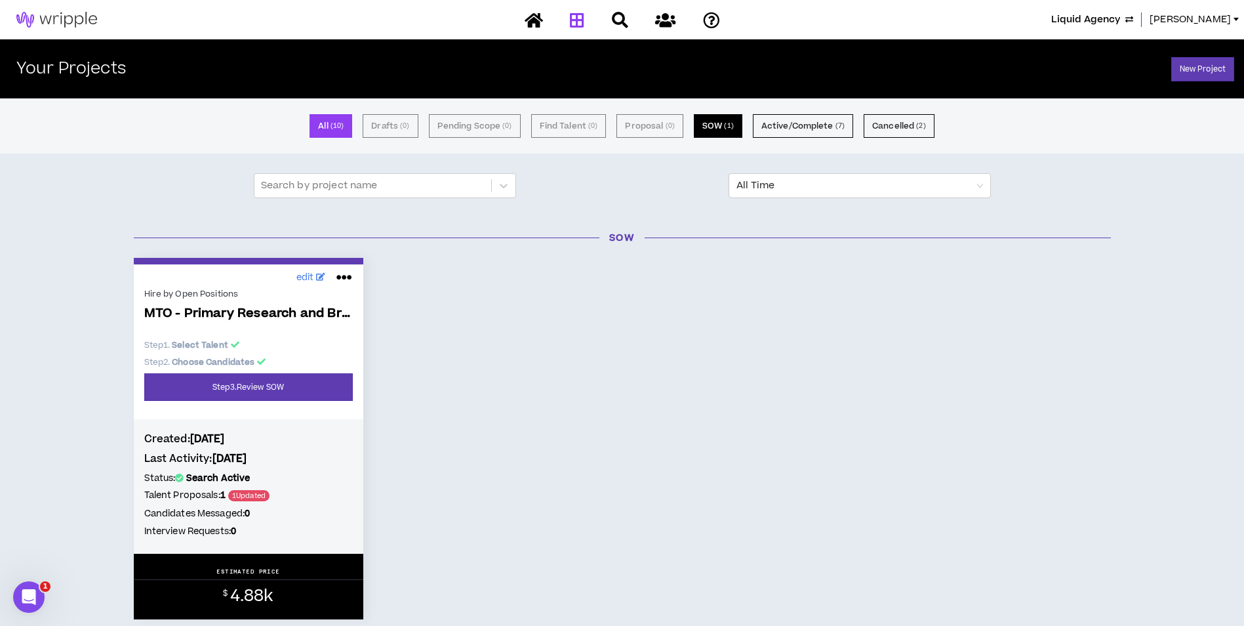
click at [707, 123] on button "SOW ( 1 )" at bounding box center [718, 126] width 49 height 24
click at [323, 392] on link "Step 3 . Review SOW" at bounding box center [248, 387] width 209 height 28
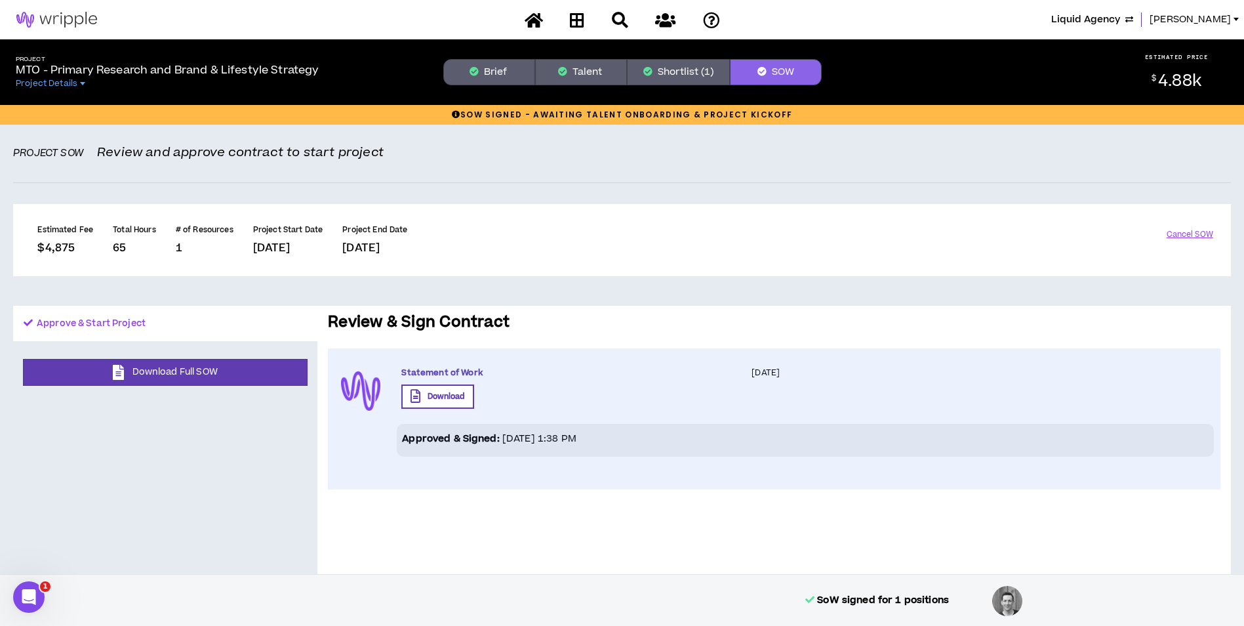
click at [641, 69] on button "Shortlist (1)" at bounding box center [678, 72] width 103 height 26
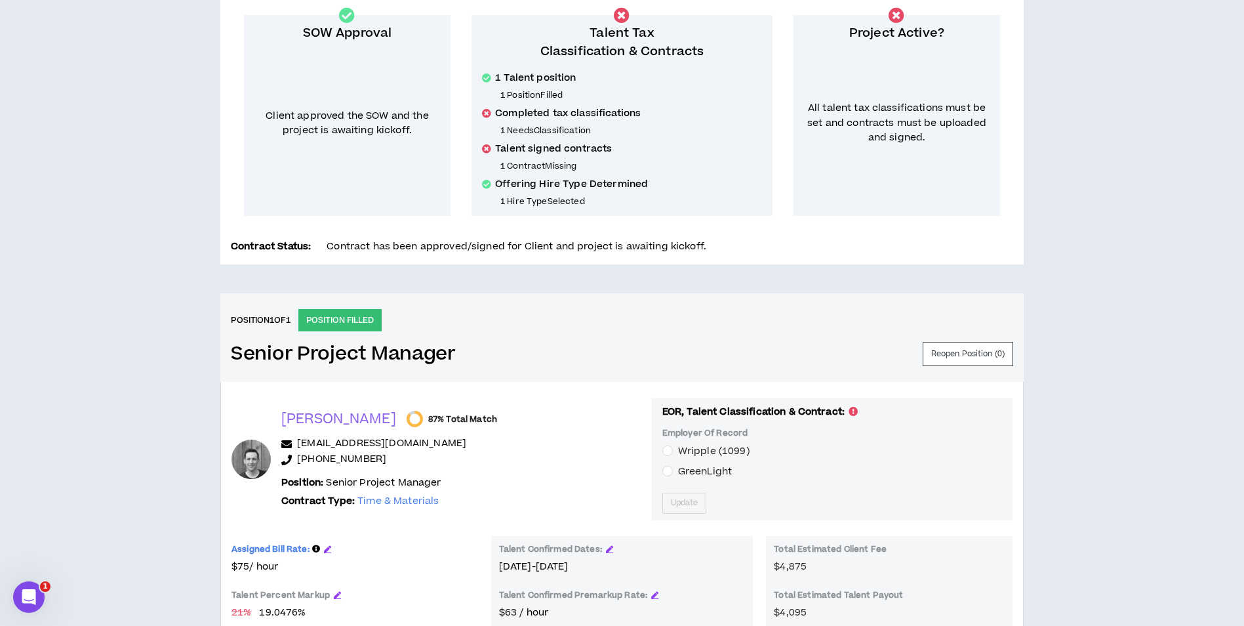
scroll to position [458, 0]
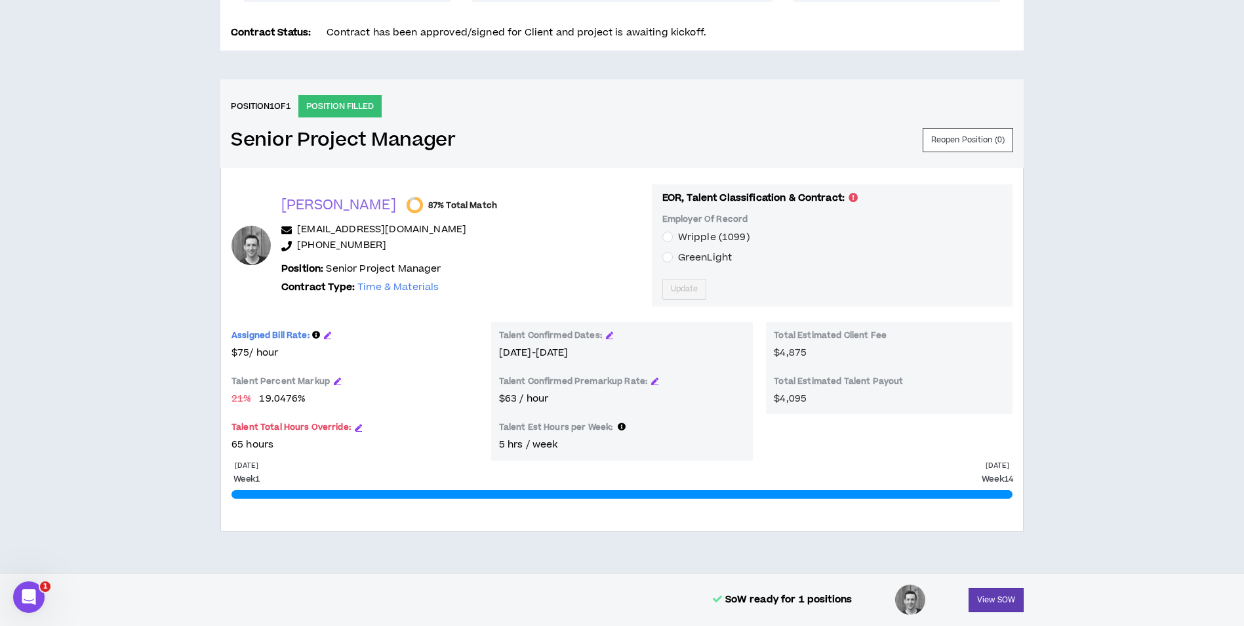
click at [678, 258] on span "GreenLight" at bounding box center [705, 258] width 54 height 14
click at [671, 295] on span "Update" at bounding box center [685, 289] width 28 height 12
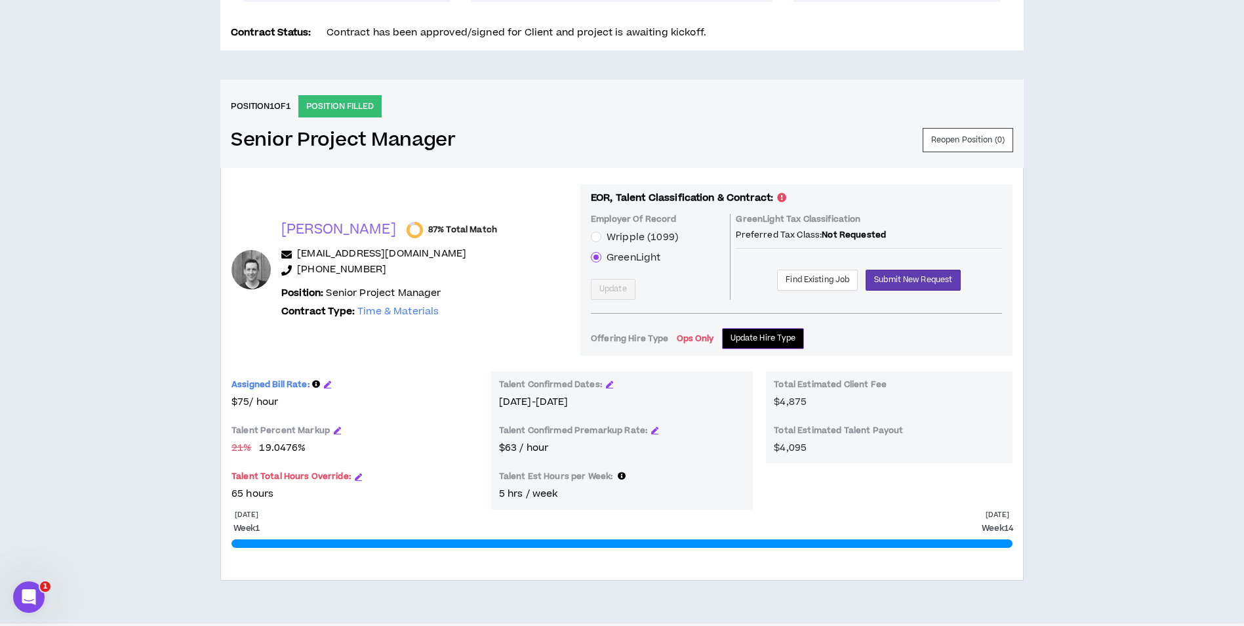
click at [731, 333] on span "Update Hire Type" at bounding box center [764, 338] width 66 height 12
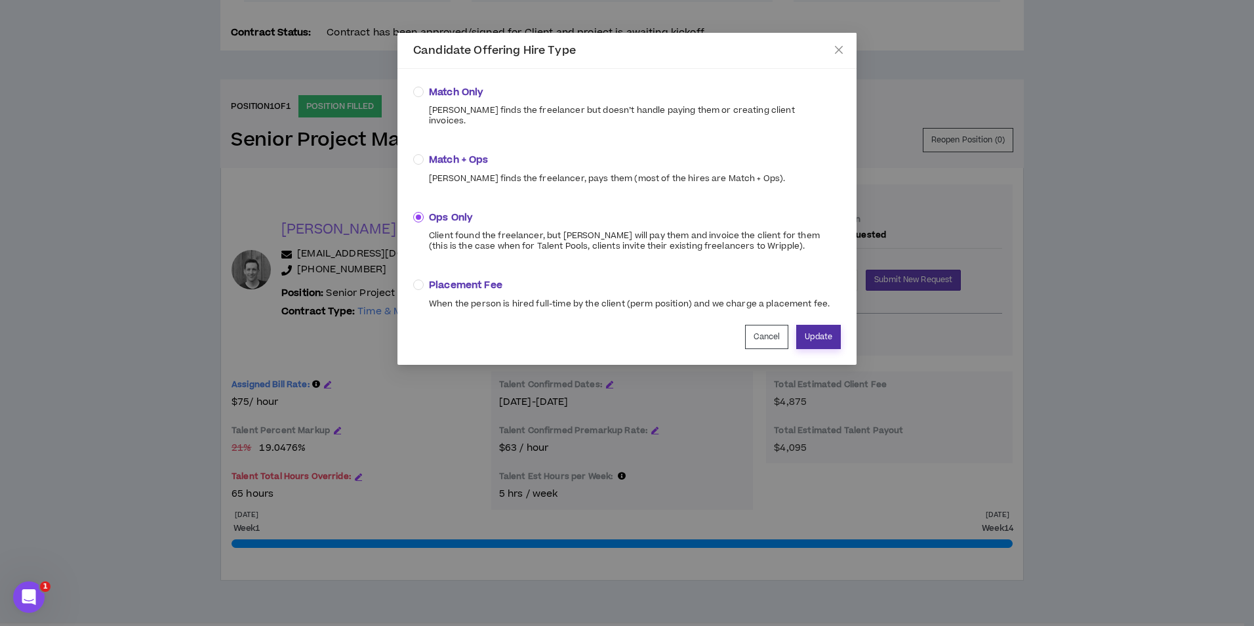
click at [821, 325] on button "Update" at bounding box center [818, 337] width 45 height 24
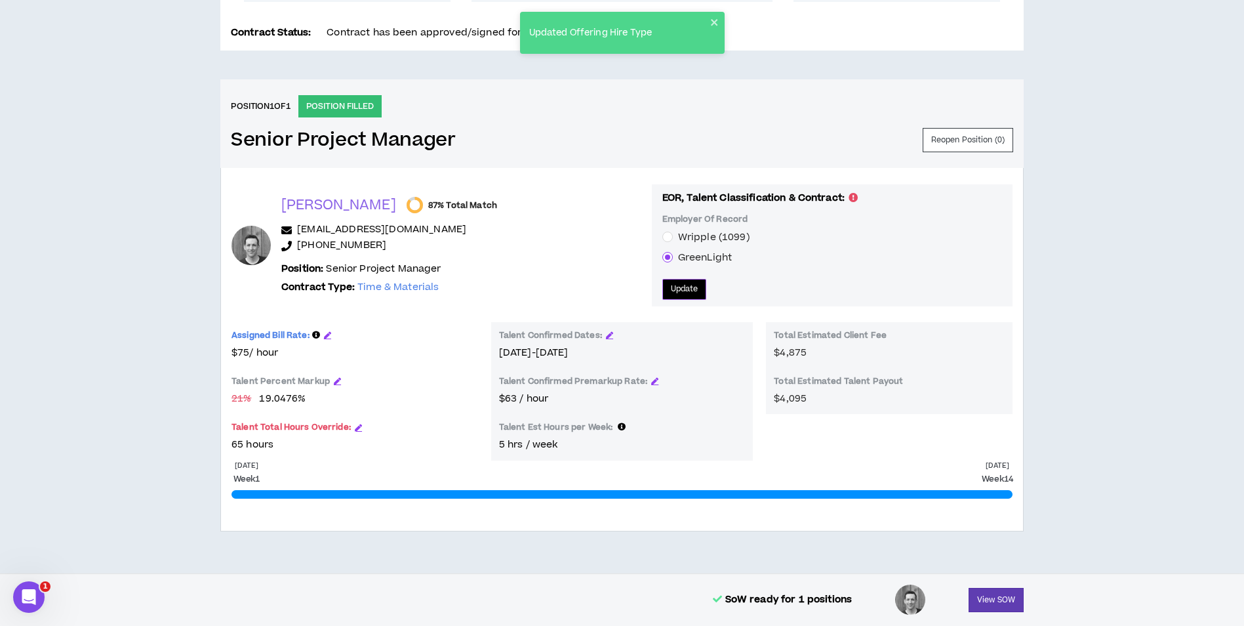
click at [671, 283] on span "Update" at bounding box center [685, 289] width 28 height 12
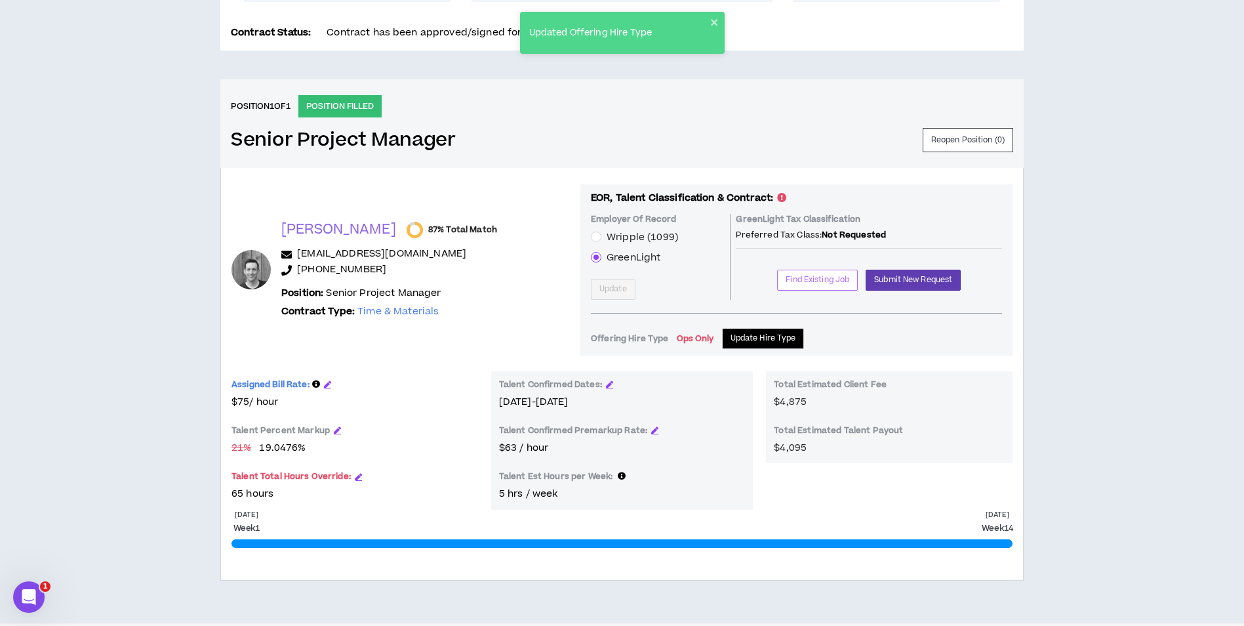
click at [788, 279] on span "Find Existing Job" at bounding box center [818, 280] width 64 height 12
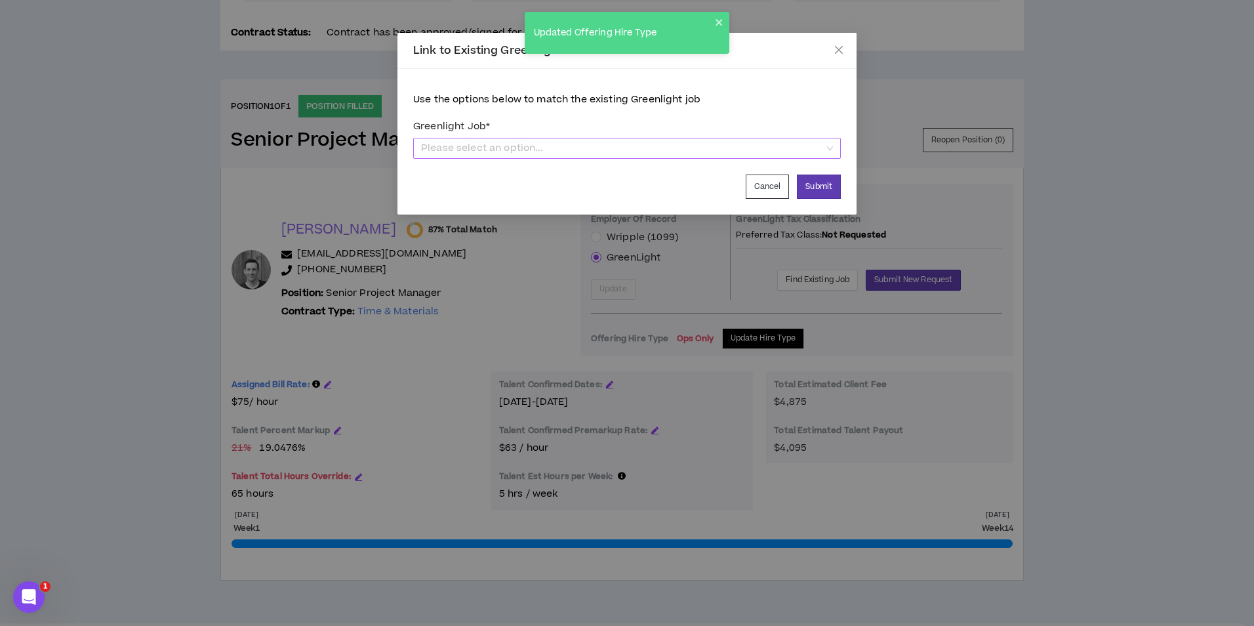
click at [690, 141] on span "Please select an option..." at bounding box center [627, 148] width 412 height 20
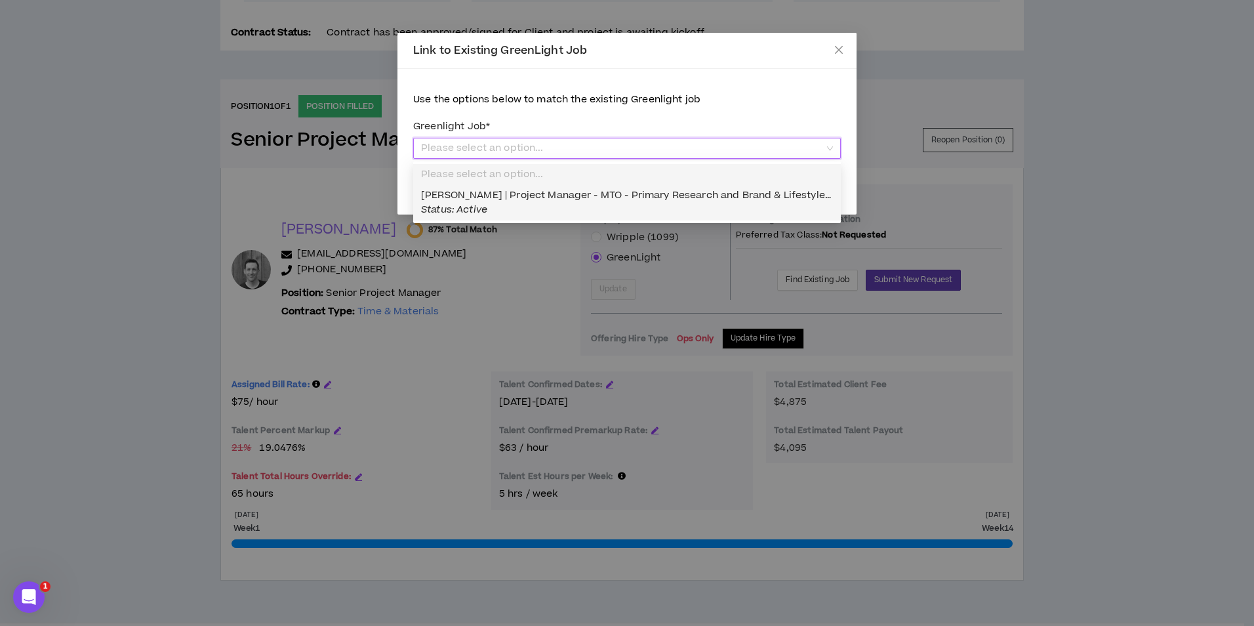
click at [649, 203] on div "[PERSON_NAME] | Project Manager - MTO - Primary Research and Brand & Lifestyle …" at bounding box center [627, 202] width 412 height 29
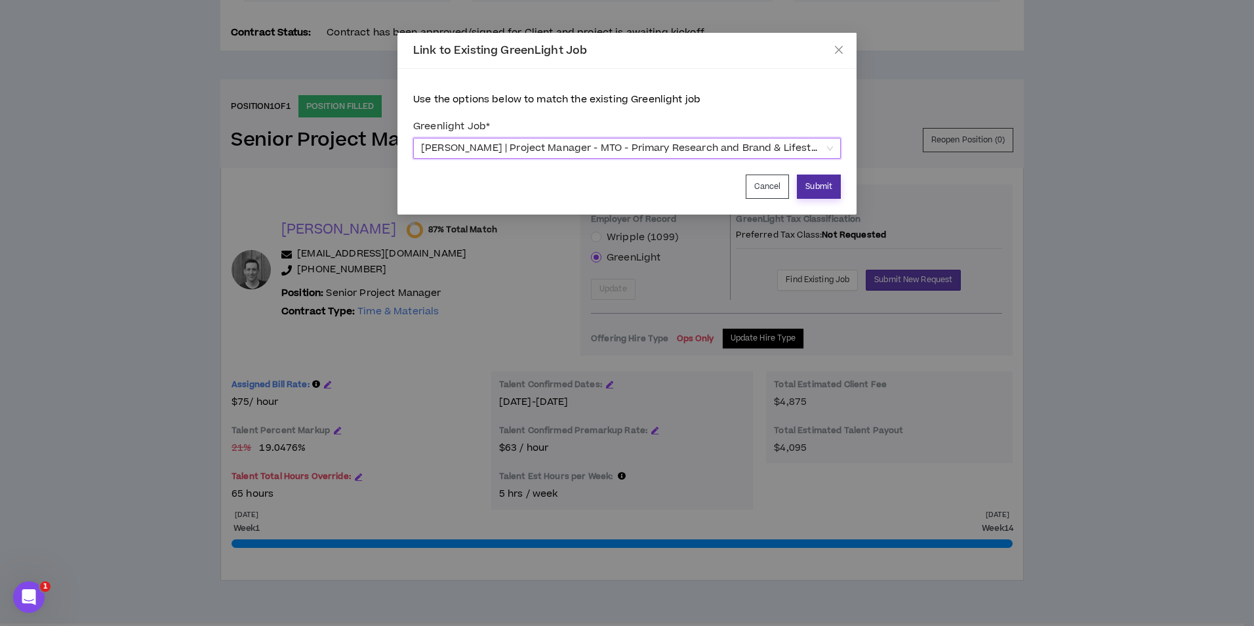
click at [826, 190] on button "Submit" at bounding box center [819, 186] width 44 height 24
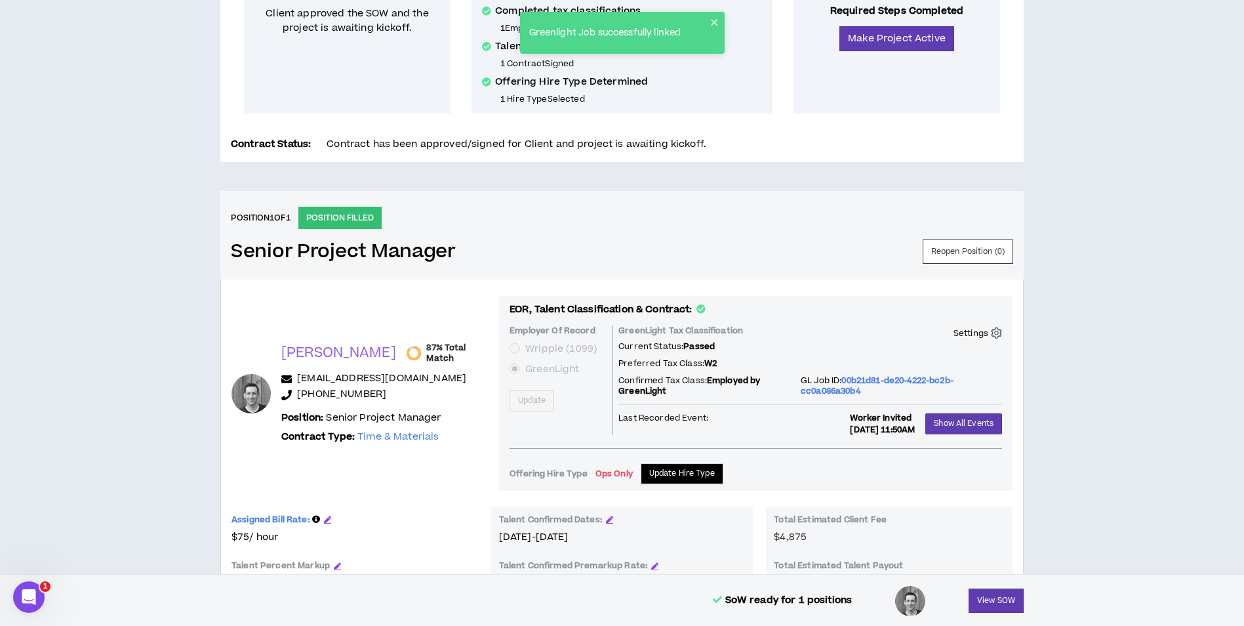
scroll to position [0, 0]
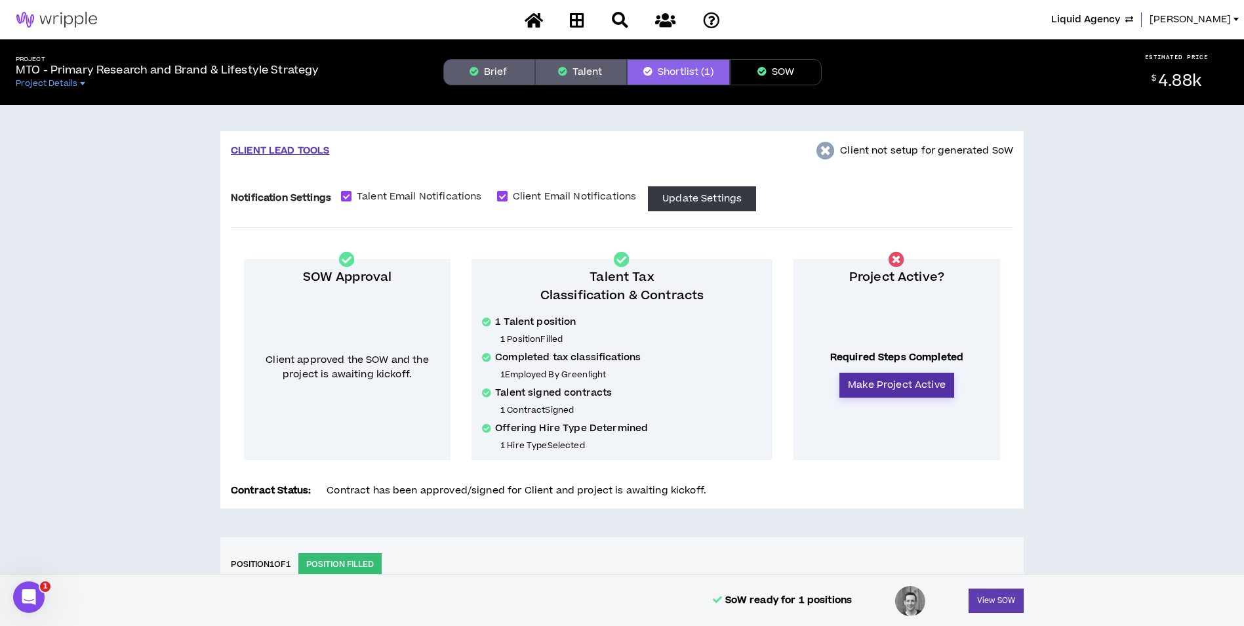
click at [895, 380] on button "Make Project Active" at bounding box center [897, 385] width 115 height 25
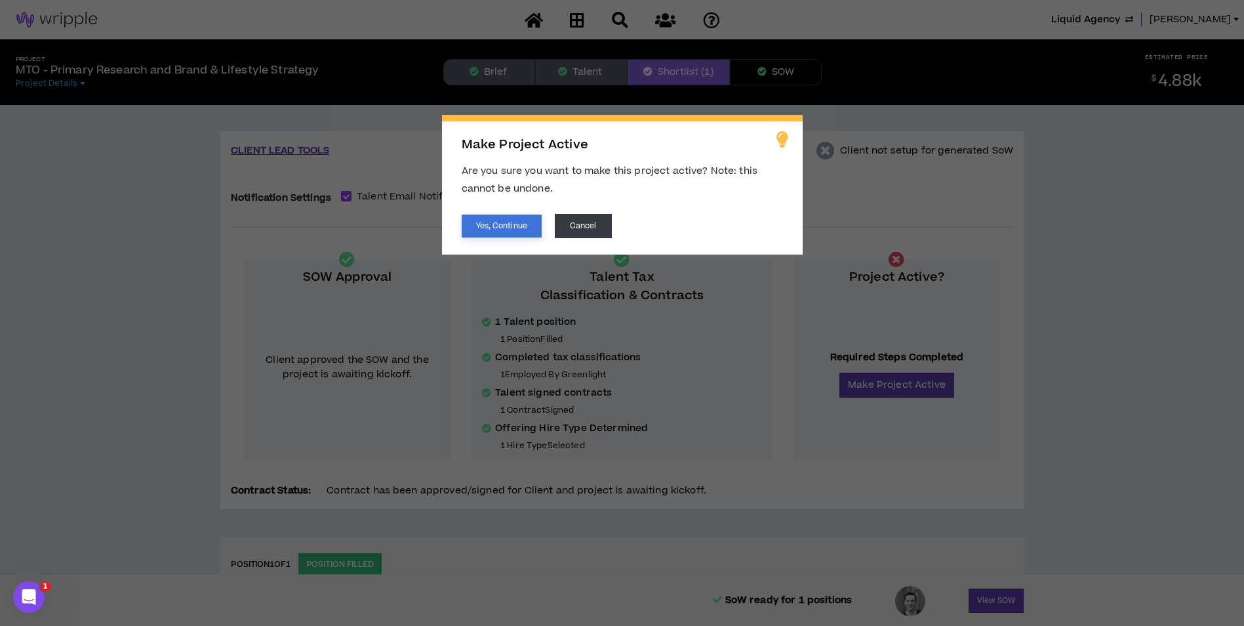
click at [516, 218] on button "Yes, Continue" at bounding box center [502, 225] width 80 height 23
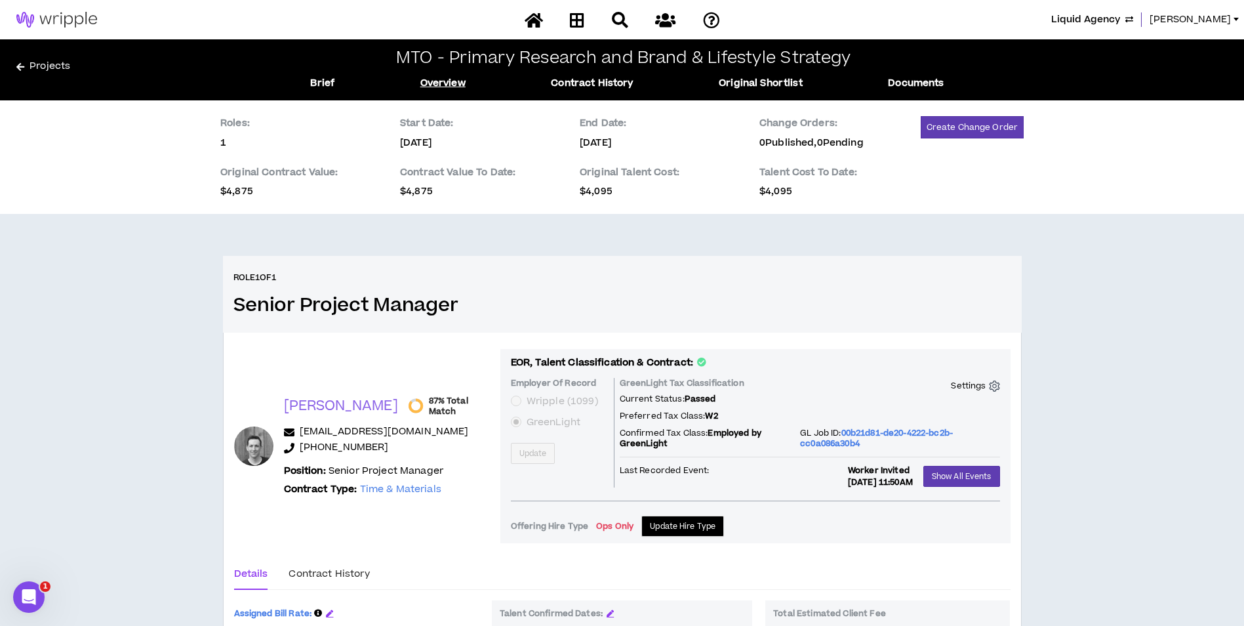
click at [556, 17] on div at bounding box center [623, 20] width 230 height 23
click at [569, 20] on link at bounding box center [577, 20] width 21 height 23
